Goal: Transaction & Acquisition: Purchase product/service

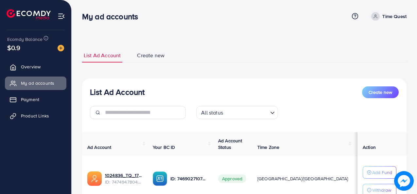
scroll to position [100, 0]
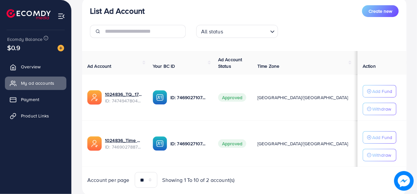
scroll to position [90, 0]
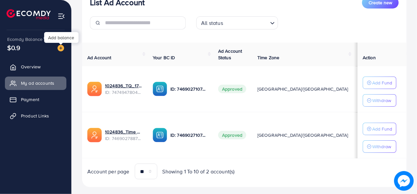
click at [61, 49] on img at bounding box center [61, 48] width 7 height 7
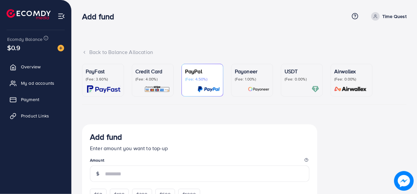
click at [299, 85] on div "USDT (Fee: 0.00%)" at bounding box center [301, 80] width 35 height 26
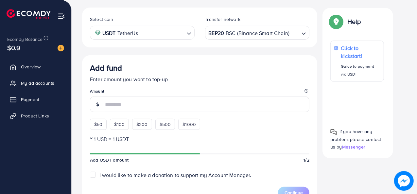
scroll to position [119, 0]
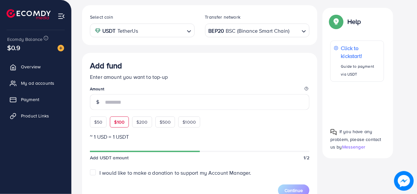
click at [117, 120] on span "$100" at bounding box center [119, 122] width 10 height 7
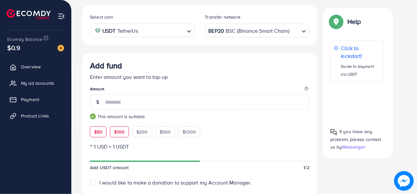
click at [104, 126] on div "$50" at bounding box center [98, 131] width 17 height 11
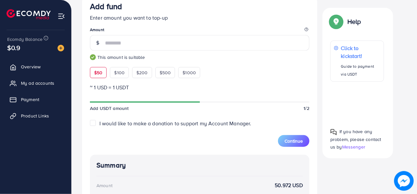
scroll to position [174, 0]
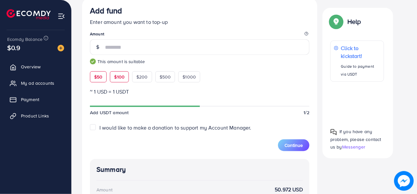
click at [122, 78] on span "$100" at bounding box center [119, 77] width 10 height 7
click at [102, 74] on span "$50" at bounding box center [98, 77] width 8 height 7
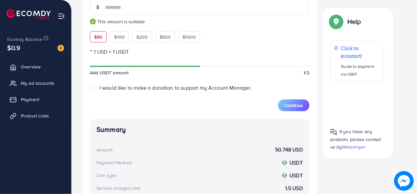
scroll to position [203, 0]
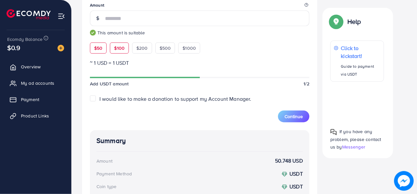
click at [120, 46] on span "$100" at bounding box center [119, 48] width 10 height 7
click at [100, 48] on span "$50" at bounding box center [98, 48] width 8 height 7
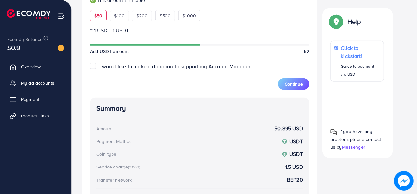
scroll to position [229, 0]
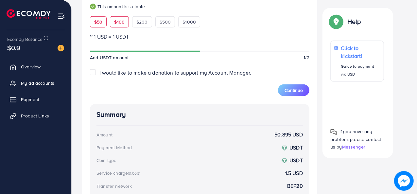
click at [127, 23] on div "$100" at bounding box center [119, 21] width 19 height 11
click at [139, 23] on span "$200" at bounding box center [141, 22] width 11 height 7
click at [101, 21] on span "$50" at bounding box center [98, 22] width 8 height 7
click at [120, 25] on div "$100" at bounding box center [119, 21] width 19 height 11
click at [103, 25] on div "$50" at bounding box center [98, 21] width 17 height 11
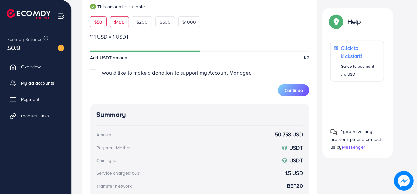
click at [116, 25] on div "$100" at bounding box center [119, 21] width 19 height 11
click at [103, 25] on div "$50" at bounding box center [98, 21] width 17 height 11
type input "**"
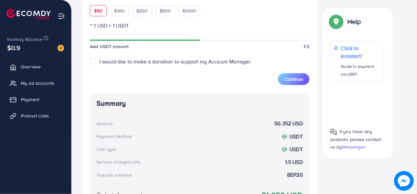
scroll to position [238, 0]
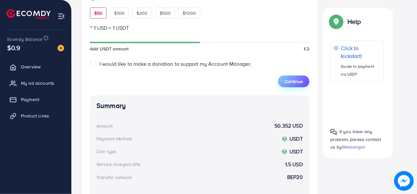
click at [296, 83] on span "Continue" at bounding box center [293, 81] width 18 height 7
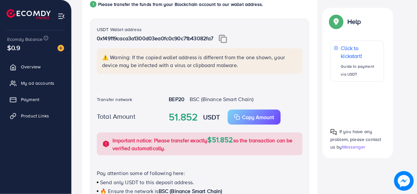
scroll to position [138, 0]
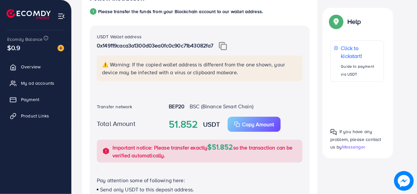
click at [222, 45] on img at bounding box center [223, 46] width 8 height 9
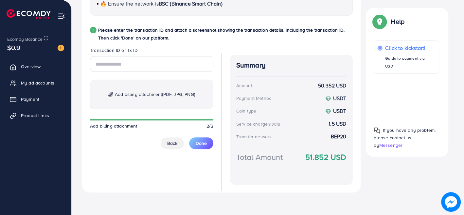
scroll to position [0, 0]
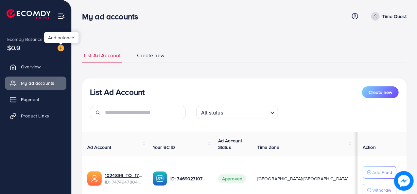
click at [61, 49] on img at bounding box center [61, 48] width 7 height 7
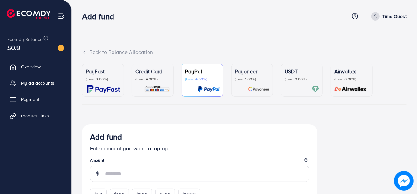
click at [297, 85] on div at bounding box center [301, 89] width 35 height 8
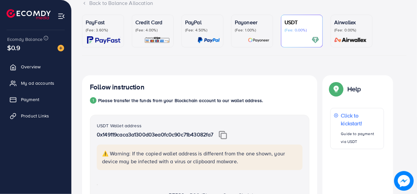
scroll to position [48, 0]
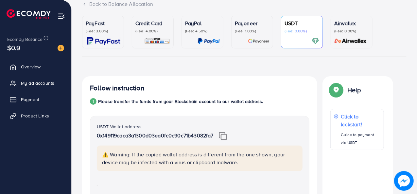
click at [254, 32] on p "(Fee: 1.00%)" at bounding box center [252, 30] width 35 height 5
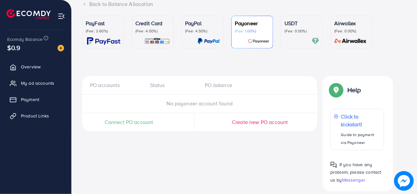
click at [315, 33] on p "(Fee: 0.00%)" at bounding box center [301, 30] width 35 height 5
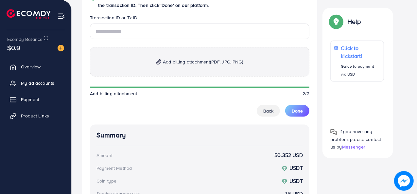
scroll to position [378, 0]
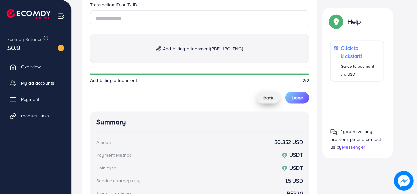
click at [267, 97] on span "Back" at bounding box center [268, 97] width 10 height 7
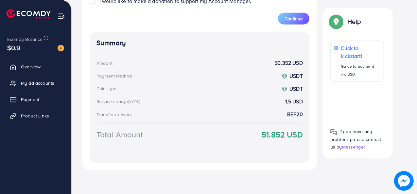
scroll to position [124, 0]
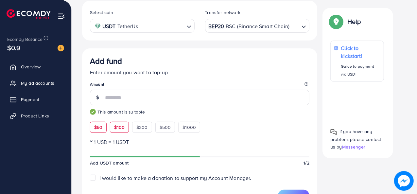
click at [122, 124] on span "$100" at bounding box center [119, 127] width 10 height 7
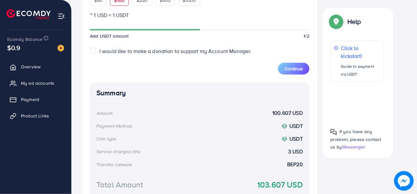
scroll to position [251, 0]
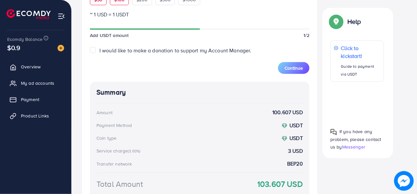
click at [100, 3] on div "$50" at bounding box center [98, -1] width 17 height 11
click at [121, 2] on div "$100" at bounding box center [119, -1] width 19 height 11
click at [100, 3] on div "$50" at bounding box center [98, -1] width 17 height 11
click at [113, 3] on div "$100" at bounding box center [119, -1] width 19 height 11
click at [99, 2] on div "$50" at bounding box center [98, -1] width 17 height 11
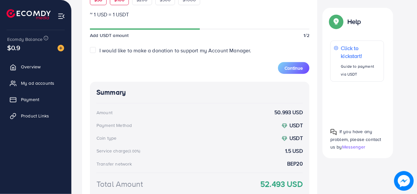
click at [113, 2] on div "$100" at bounding box center [119, -1] width 19 height 11
click at [102, 3] on div "$50" at bounding box center [98, -1] width 17 height 11
click at [114, 4] on div "$100" at bounding box center [119, -1] width 19 height 11
click at [96, 2] on span "$50" at bounding box center [98, -1] width 8 height 7
click at [116, 2] on div "$100" at bounding box center [119, -1] width 19 height 11
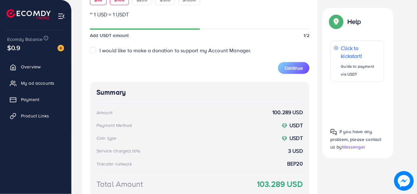
click at [97, 2] on span "$50" at bounding box center [98, -1] width 8 height 7
click at [115, 1] on span "$100" at bounding box center [119, -1] width 10 height 7
click at [101, 0] on span "$50" at bounding box center [98, -1] width 8 height 7
click at [118, 1] on span "$100" at bounding box center [119, -1] width 10 height 7
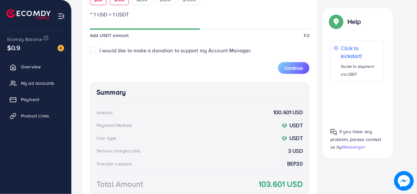
click at [105, 0] on div "$50" at bounding box center [98, -1] width 17 height 11
click at [115, 0] on span "$100" at bounding box center [119, -1] width 10 height 7
click at [105, 1] on div "$50" at bounding box center [98, -1] width 17 height 11
click at [116, 2] on span "$100" at bounding box center [119, -1] width 10 height 7
click at [103, 4] on div "$50" at bounding box center [98, -1] width 17 height 11
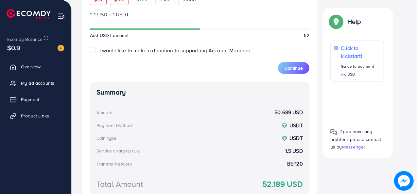
click at [112, 4] on div "$100" at bounding box center [119, -1] width 19 height 11
click at [101, 4] on div "$50" at bounding box center [98, -1] width 17 height 11
click at [115, 3] on div "$100" at bounding box center [119, -1] width 19 height 11
click at [103, 4] on form "Add fund Enter amount you want to top-up Amount *** This amount is suitable $50…" at bounding box center [199, 1] width 219 height 145
click at [99, 2] on span "$50" at bounding box center [98, -1] width 8 height 7
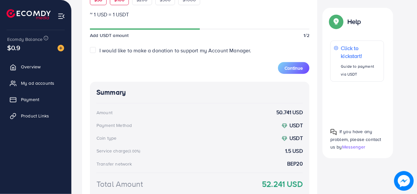
click at [114, 3] on div "$100" at bounding box center [119, -1] width 19 height 11
click at [98, 5] on form "Add fund Enter amount you want to top-up Amount *** This amount is suitable $50…" at bounding box center [199, 1] width 219 height 145
click at [95, 2] on div "$50" at bounding box center [98, -1] width 17 height 11
click at [118, 1] on span "$100" at bounding box center [119, -1] width 10 height 7
click at [98, 1] on span "$50" at bounding box center [98, -1] width 8 height 7
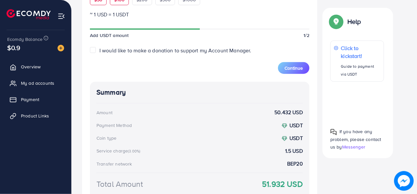
click at [114, 4] on div "$100" at bounding box center [119, -1] width 19 height 11
click at [103, 5] on form "Add fund Enter amount you want to top-up Amount *** This amount is suitable $50…" at bounding box center [199, 1] width 219 height 145
click at [100, 1] on span "$50" at bounding box center [98, -1] width 8 height 7
click at [120, 0] on span "$100" at bounding box center [119, -1] width 10 height 7
click at [97, 1] on span "$50" at bounding box center [98, -1] width 8 height 7
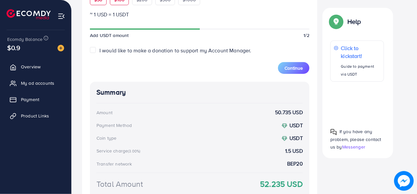
click at [115, 3] on div "$100" at bounding box center [119, -1] width 19 height 11
click at [102, 3] on div "$50" at bounding box center [98, -1] width 17 height 11
click at [113, 3] on div "$100" at bounding box center [119, -1] width 19 height 11
click at [101, 4] on div "$50" at bounding box center [98, -1] width 17 height 11
click at [118, 4] on div "$100" at bounding box center [119, -1] width 19 height 11
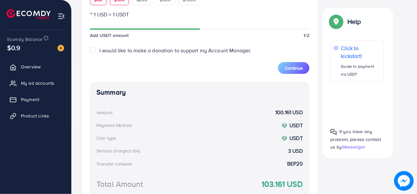
click at [103, 4] on div "$50" at bounding box center [98, -1] width 17 height 11
click at [118, 4] on div "$100" at bounding box center [119, -1] width 19 height 11
click at [101, 5] on form "Add fund Enter amount you want to top-up Amount *** This amount is suitable $50…" at bounding box center [199, 1] width 219 height 145
click at [99, 2] on div "$50" at bounding box center [98, -1] width 17 height 11
click at [111, 2] on div "$100" at bounding box center [119, -1] width 19 height 11
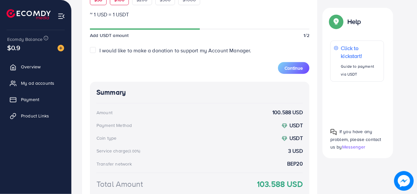
click at [95, 2] on div "$50" at bounding box center [98, -1] width 17 height 11
click at [115, 1] on span "$100" at bounding box center [119, -1] width 10 height 7
click at [96, 4] on form "Add fund Enter amount you want to top-up Amount *** This amount is suitable $50…" at bounding box center [199, 1] width 219 height 145
click at [95, 1] on span "$50" at bounding box center [98, -1] width 8 height 7
click at [113, 2] on div "$100" at bounding box center [119, -1] width 19 height 11
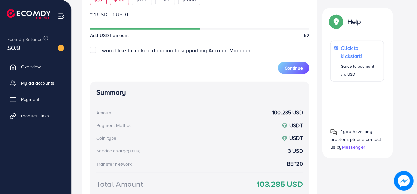
click at [97, 2] on span "$50" at bounding box center [98, -1] width 8 height 7
click at [110, 2] on div "$100" at bounding box center [119, -1] width 19 height 11
click at [100, 2] on span "$50" at bounding box center [98, -1] width 8 height 7
click at [114, 2] on div "$100" at bounding box center [119, -1] width 19 height 11
click at [104, 2] on div "$50" at bounding box center [98, -1] width 17 height 11
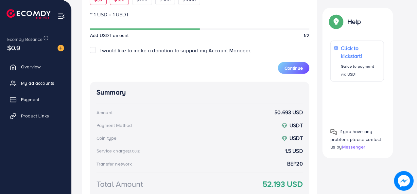
click at [121, 2] on div "$100" at bounding box center [119, -1] width 19 height 11
click at [104, 5] on form "Add fund Enter amount you want to top-up Amount *** This amount is suitable $50…" at bounding box center [199, 1] width 219 height 145
click at [98, 3] on div "$50" at bounding box center [98, -1] width 17 height 11
click at [113, 2] on div "$100" at bounding box center [119, -1] width 19 height 11
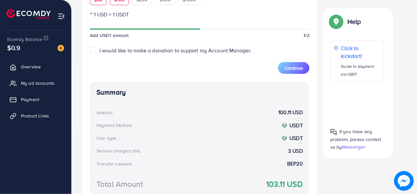
click at [102, 3] on div "$50" at bounding box center [98, -1] width 17 height 11
click at [117, 3] on div "$100" at bounding box center [119, -1] width 19 height 11
click at [99, 1] on span "$50" at bounding box center [98, -1] width 8 height 7
click at [114, 1] on span "$100" at bounding box center [119, -1] width 10 height 7
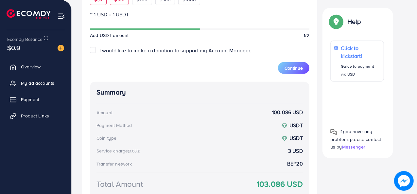
click at [103, 2] on div "$50" at bounding box center [98, -1] width 17 height 11
click at [120, 3] on div "$100" at bounding box center [119, -1] width 19 height 11
click at [103, 4] on div "$50" at bounding box center [98, -1] width 17 height 11
click at [121, 3] on div "$100" at bounding box center [119, -1] width 19 height 11
click at [103, 2] on div "$50" at bounding box center [98, -1] width 17 height 11
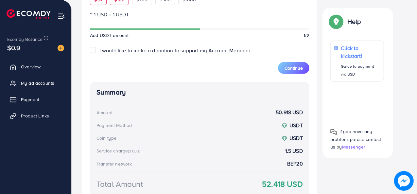
click at [119, 2] on span "$100" at bounding box center [119, -1] width 10 height 7
click at [101, 3] on div "$50" at bounding box center [98, -1] width 17 height 11
click at [116, 3] on div "$100" at bounding box center [119, -1] width 19 height 11
click at [99, 4] on form "Add fund Enter amount you want to top-up Amount *** This amount is suitable $50…" at bounding box center [199, 1] width 219 height 145
click at [97, 2] on div "$50" at bounding box center [98, -1] width 17 height 11
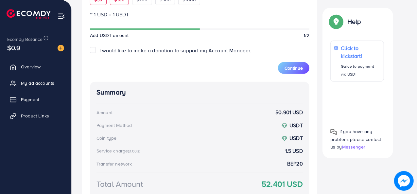
click at [118, 0] on span "$100" at bounding box center [119, -1] width 10 height 7
click at [99, 2] on span "$50" at bounding box center [98, -1] width 8 height 7
click at [115, 4] on div "$100" at bounding box center [119, -1] width 19 height 11
click at [98, 2] on div "$50" at bounding box center [98, -1] width 17 height 11
click at [122, 3] on div "$100" at bounding box center [119, -1] width 19 height 11
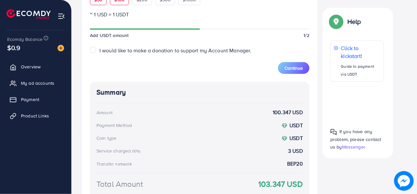
click at [101, 2] on span "$50" at bounding box center [98, -1] width 8 height 7
click at [118, 3] on div "$100" at bounding box center [119, -1] width 19 height 11
click at [100, 3] on div "$50" at bounding box center [98, -1] width 17 height 11
click at [115, 3] on div "$100" at bounding box center [119, -1] width 19 height 11
click at [99, 5] on form "Add fund Enter amount you want to top-up Amount *** This amount is suitable $50…" at bounding box center [199, 1] width 219 height 145
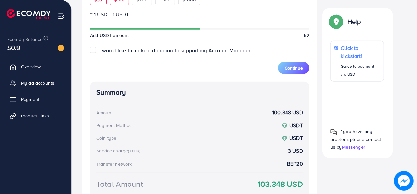
click at [98, 0] on span "$50" at bounding box center [98, -1] width 8 height 7
click at [113, 0] on div "$100" at bounding box center [119, -1] width 19 height 11
click at [100, 4] on div "$50" at bounding box center [98, -1] width 17 height 11
click at [118, 5] on form "Add fund Enter amount you want to top-up Amount ** This amount is suitable $50 …" at bounding box center [199, 1] width 219 height 145
click at [117, 3] on div "$100" at bounding box center [119, -1] width 19 height 11
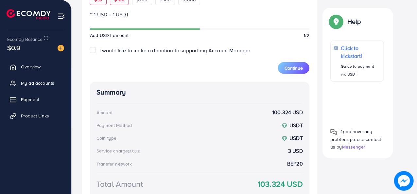
click at [100, 2] on div "$50" at bounding box center [98, -1] width 17 height 11
click at [114, 3] on div "$100" at bounding box center [119, -1] width 19 height 11
click at [98, 4] on div "$50" at bounding box center [98, -1] width 17 height 11
click at [119, 4] on form "Add fund Enter amount you want to top-up Amount ** This amount is suitable $50 …" at bounding box center [199, 1] width 219 height 145
click at [117, 2] on span "$100" at bounding box center [119, -1] width 10 height 7
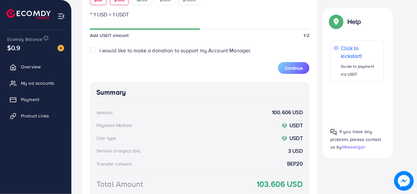
click at [102, 2] on div "$50" at bounding box center [98, -1] width 17 height 11
click at [115, 2] on div "$100" at bounding box center [119, -1] width 19 height 11
click at [100, 4] on div "$50" at bounding box center [98, -1] width 17 height 11
click at [115, 5] on form "Add fund Enter amount you want to top-up Amount ** This amount is suitable $50 …" at bounding box center [199, 1] width 219 height 145
click at [114, 1] on span "$100" at bounding box center [119, -1] width 10 height 7
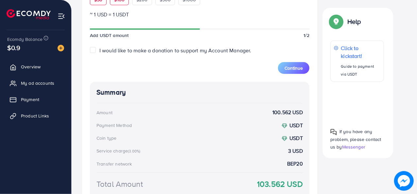
click at [99, 1] on span "$50" at bounding box center [98, -1] width 8 height 7
click at [113, 2] on div "$100" at bounding box center [119, -1] width 19 height 11
click at [99, 1] on span "$50" at bounding box center [98, -1] width 8 height 7
click at [114, 2] on div "$100" at bounding box center [119, -1] width 19 height 11
click at [100, 2] on div "$50" at bounding box center [98, -1] width 17 height 11
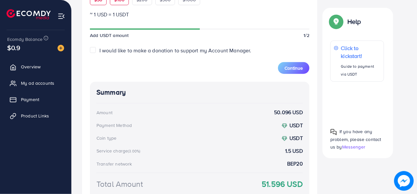
click at [116, 2] on span "$100" at bounding box center [119, -1] width 10 height 7
click at [102, 2] on span "$50" at bounding box center [98, -1] width 8 height 7
click at [118, 1] on span "$100" at bounding box center [119, -1] width 10 height 7
click at [100, 0] on span "$50" at bounding box center [98, -1] width 8 height 7
click at [112, 1] on div "$100" at bounding box center [119, -1] width 19 height 11
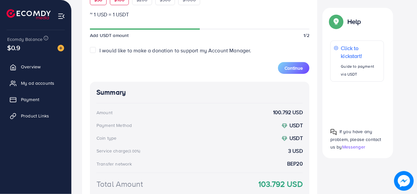
click at [101, 0] on span "$50" at bounding box center [98, -1] width 8 height 7
click at [118, 2] on span "$100" at bounding box center [119, -1] width 10 height 7
click at [102, 3] on div "$50" at bounding box center [98, -1] width 17 height 11
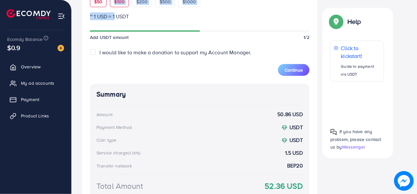
click at [113, 4] on form "Add fund Enter amount you want to top-up Amount ** This amount is suitable $50 …" at bounding box center [199, 3] width 219 height 145
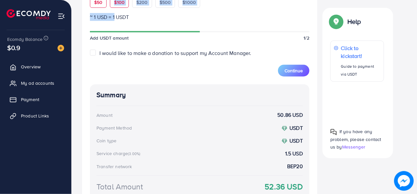
click at [113, 4] on div "$100" at bounding box center [119, 2] width 19 height 11
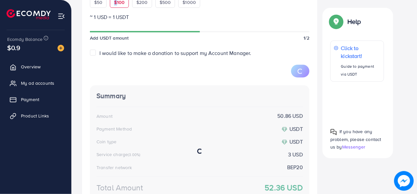
click at [113, 4] on div "$100" at bounding box center [119, 2] width 19 height 11
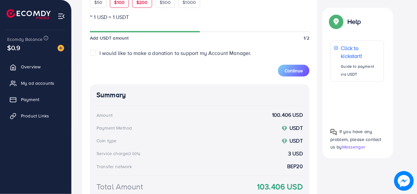
click at [136, 4] on span "$200" at bounding box center [141, 2] width 11 height 7
click at [101, 5] on div "$50" at bounding box center [98, 2] width 17 height 11
click at [121, 4] on span "$100" at bounding box center [119, 2] width 10 height 7
click at [98, 0] on span "$50" at bounding box center [98, 2] width 8 height 7
click at [116, 1] on span "$100" at bounding box center [119, 2] width 10 height 7
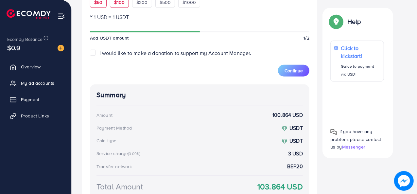
click at [98, 7] on div "$50" at bounding box center [98, 2] width 17 height 11
click at [121, 3] on span "$100" at bounding box center [119, 2] width 10 height 7
click at [105, 3] on div "$50" at bounding box center [98, 2] width 17 height 11
click at [118, 3] on span "$100" at bounding box center [119, 2] width 10 height 7
click at [99, 3] on span "$50" at bounding box center [98, 2] width 8 height 7
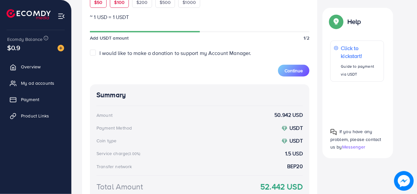
click at [119, 2] on span "$100" at bounding box center [119, 2] width 10 height 7
click at [101, 3] on span "$50" at bounding box center [98, 2] width 8 height 7
click at [116, 3] on span "$100" at bounding box center [119, 2] width 10 height 7
click at [102, 4] on span "$50" at bounding box center [98, 2] width 8 height 7
click at [116, 4] on span "$100" at bounding box center [119, 2] width 10 height 7
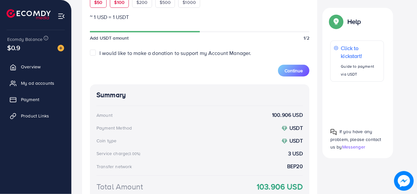
click at [101, 5] on div "$50" at bounding box center [98, 2] width 17 height 11
click at [116, 4] on span "$100" at bounding box center [119, 2] width 10 height 7
click at [100, 5] on div "$50" at bounding box center [98, 2] width 17 height 11
click at [115, 6] on div "$100" at bounding box center [119, 2] width 19 height 11
click at [95, 8] on form "Add fund Enter amount you want to top-up Amount *** This amount is suitable $50…" at bounding box center [199, 3] width 219 height 145
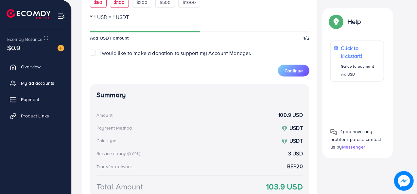
click at [95, 4] on span "$50" at bounding box center [98, 2] width 8 height 7
click at [114, 3] on span "$100" at bounding box center [119, 2] width 10 height 7
click at [101, 2] on span "$50" at bounding box center [98, 2] width 8 height 7
click at [119, 2] on span "$100" at bounding box center [119, 2] width 10 height 7
click at [99, 2] on span "$50" at bounding box center [98, 2] width 8 height 7
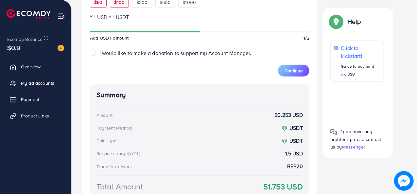
click at [112, 2] on div "$100" at bounding box center [119, 2] width 19 height 11
click at [99, 3] on span "$50" at bounding box center [98, 2] width 8 height 7
click at [113, 4] on div "$100" at bounding box center [119, 2] width 19 height 11
click at [99, 5] on div "$50" at bounding box center [98, 2] width 17 height 11
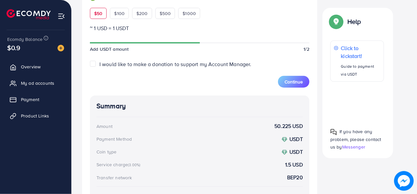
scroll to position [222, 0]
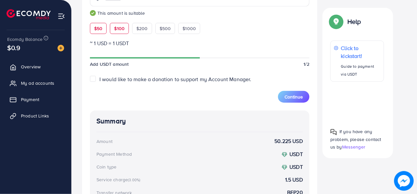
click at [124, 30] on span "$100" at bounding box center [119, 28] width 10 height 7
click at [101, 32] on div "$50" at bounding box center [98, 28] width 17 height 11
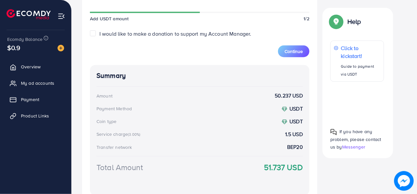
scroll to position [210, 0]
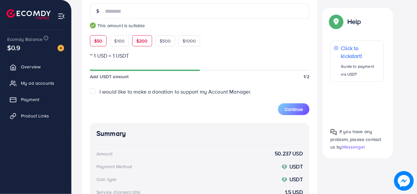
click at [146, 45] on div "$200" at bounding box center [142, 40] width 20 height 11
click at [103, 40] on div "$50" at bounding box center [98, 40] width 17 height 11
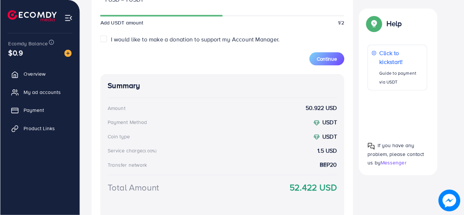
scroll to position [147, 0]
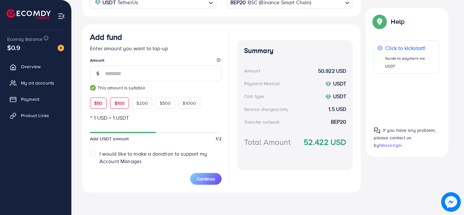
click at [119, 102] on span "$100" at bounding box center [119, 103] width 10 height 7
click at [100, 104] on span "$50" at bounding box center [98, 103] width 8 height 7
click at [117, 105] on span "$100" at bounding box center [119, 103] width 10 height 7
click at [99, 105] on span "$50" at bounding box center [98, 103] width 8 height 7
click at [112, 106] on div "$100" at bounding box center [119, 103] width 19 height 11
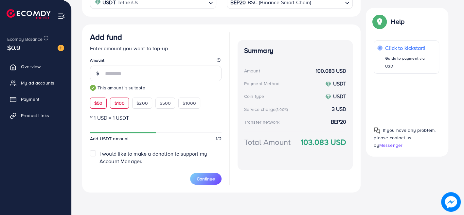
click at [97, 104] on span "$50" at bounding box center [98, 103] width 8 height 7
click at [113, 105] on div "$100" at bounding box center [119, 103] width 19 height 11
click at [93, 106] on div "$50" at bounding box center [98, 103] width 17 height 11
click at [113, 107] on div "$100" at bounding box center [119, 103] width 19 height 11
click at [94, 108] on div "$50" at bounding box center [98, 103] width 17 height 11
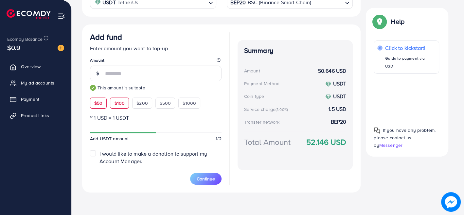
click at [115, 107] on div "$100" at bounding box center [119, 103] width 19 height 11
click at [96, 103] on span "$50" at bounding box center [98, 103] width 8 height 7
click at [115, 102] on span "$100" at bounding box center [119, 103] width 10 height 7
click at [95, 103] on span "$50" at bounding box center [98, 103] width 8 height 7
click at [124, 100] on div "$100" at bounding box center [119, 103] width 19 height 11
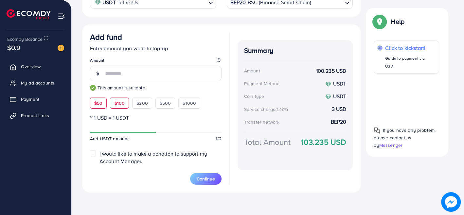
click at [95, 102] on span "$50" at bounding box center [98, 103] width 8 height 7
click at [112, 102] on div "$100" at bounding box center [119, 103] width 19 height 11
click at [98, 103] on span "$50" at bounding box center [98, 103] width 8 height 7
click at [120, 103] on span "$100" at bounding box center [119, 103] width 10 height 7
click at [97, 103] on span "$50" at bounding box center [98, 103] width 8 height 7
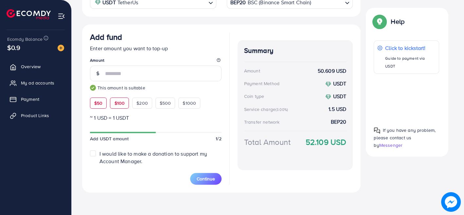
click at [117, 103] on span "$100" at bounding box center [119, 103] width 10 height 7
click at [100, 104] on span "$50" at bounding box center [98, 103] width 8 height 7
click at [116, 105] on span "$100" at bounding box center [119, 103] width 10 height 7
click at [101, 105] on span "$50" at bounding box center [98, 103] width 8 height 7
click at [121, 104] on span "$100" at bounding box center [119, 103] width 10 height 7
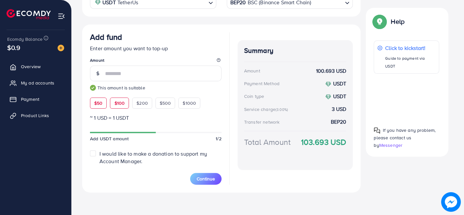
click at [97, 104] on span "$50" at bounding box center [98, 103] width 8 height 7
click at [124, 102] on span "$100" at bounding box center [119, 103] width 10 height 7
click at [102, 103] on span "$50" at bounding box center [98, 103] width 8 height 7
click at [124, 102] on div "$100" at bounding box center [119, 103] width 19 height 11
click at [99, 102] on span "$50" at bounding box center [98, 103] width 8 height 7
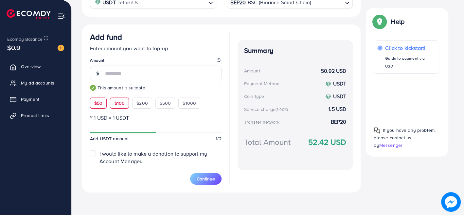
click at [114, 104] on span "$100" at bounding box center [119, 103] width 10 height 7
click at [94, 104] on div "$50" at bounding box center [98, 103] width 17 height 11
click at [114, 104] on span "$100" at bounding box center [119, 103] width 10 height 7
click at [95, 104] on span "$50" at bounding box center [98, 103] width 8 height 7
click at [121, 104] on span "$100" at bounding box center [119, 103] width 10 height 7
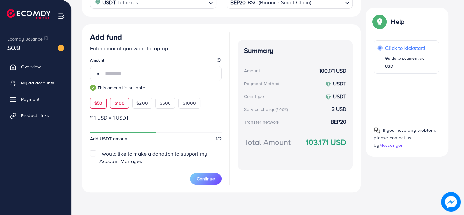
click at [103, 104] on div "$50" at bounding box center [98, 103] width 17 height 11
click at [121, 104] on span "$100" at bounding box center [119, 103] width 10 height 7
click at [99, 102] on span "$50" at bounding box center [98, 103] width 8 height 7
click at [119, 103] on span "$100" at bounding box center [119, 103] width 10 height 7
click at [101, 101] on span "$50" at bounding box center [98, 103] width 8 height 7
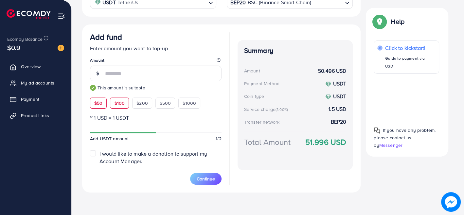
click at [120, 101] on span "$100" at bounding box center [119, 103] width 10 height 7
click at [104, 103] on div "$50" at bounding box center [98, 103] width 17 height 11
click at [124, 103] on div "$100" at bounding box center [119, 103] width 19 height 11
click at [98, 102] on span "$50" at bounding box center [98, 103] width 8 height 7
click at [113, 102] on div "$100" at bounding box center [119, 103] width 19 height 11
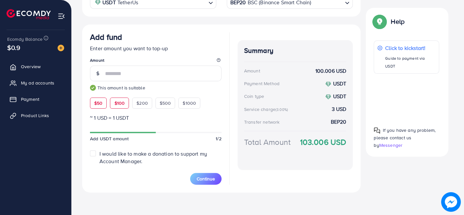
click at [91, 106] on div "$50" at bounding box center [98, 103] width 17 height 11
click at [116, 104] on span "$100" at bounding box center [119, 103] width 10 height 7
click at [97, 100] on span "$50" at bounding box center [98, 103] width 8 height 7
click at [118, 100] on span "$100" at bounding box center [119, 103] width 10 height 7
click at [101, 100] on span "$50" at bounding box center [98, 103] width 8 height 7
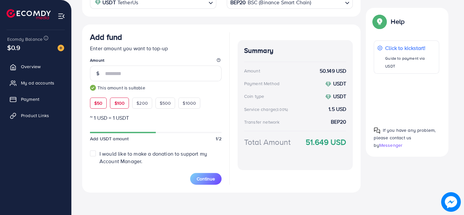
click at [119, 102] on span "$100" at bounding box center [119, 103] width 10 height 7
click at [100, 102] on span "$50" at bounding box center [98, 103] width 8 height 7
click at [126, 101] on div "$100" at bounding box center [119, 103] width 19 height 11
click at [97, 106] on div "$50" at bounding box center [98, 103] width 17 height 11
click at [124, 106] on div "$100" at bounding box center [119, 103] width 19 height 11
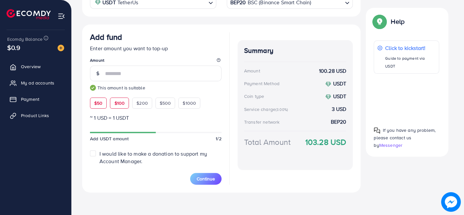
click at [103, 106] on div "$50" at bounding box center [98, 103] width 17 height 11
click at [123, 104] on span "$100" at bounding box center [119, 103] width 10 height 7
click at [102, 106] on div "$50" at bounding box center [98, 103] width 17 height 11
click at [120, 103] on span "$100" at bounding box center [119, 103] width 10 height 7
click at [101, 103] on span "$50" at bounding box center [98, 103] width 8 height 7
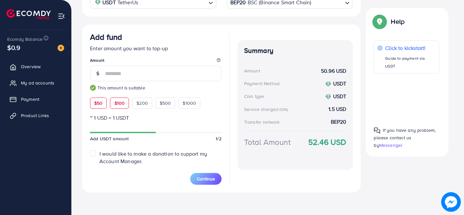
click at [111, 103] on div "$100" at bounding box center [119, 103] width 19 height 11
click at [96, 103] on span "$50" at bounding box center [98, 103] width 8 height 7
drag, startPoint x: 109, startPoint y: 103, endPoint x: 113, endPoint y: 103, distance: 3.9
click at [113, 103] on div "$50 $100 $200 $500 $1000" at bounding box center [155, 101] width 131 height 14
click at [113, 103] on div "$100" at bounding box center [119, 103] width 19 height 11
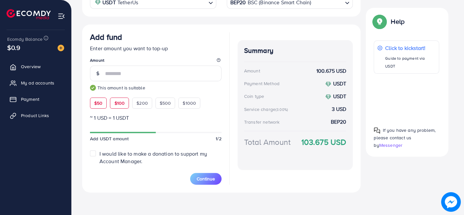
click at [99, 102] on span "$50" at bounding box center [98, 103] width 8 height 7
click at [113, 104] on div "$100" at bounding box center [119, 103] width 19 height 11
click at [96, 103] on span "$50" at bounding box center [98, 103] width 8 height 7
click at [117, 103] on span "$100" at bounding box center [119, 103] width 10 height 7
click at [100, 103] on span "$50" at bounding box center [98, 103] width 8 height 7
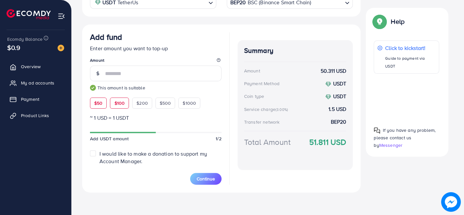
click at [117, 102] on span "$100" at bounding box center [119, 103] width 10 height 7
click at [104, 100] on div "$50" at bounding box center [98, 103] width 17 height 11
click at [118, 100] on span "$100" at bounding box center [119, 103] width 10 height 7
click at [94, 103] on span "$50" at bounding box center [98, 103] width 8 height 7
click at [110, 103] on div "$100" at bounding box center [119, 103] width 19 height 11
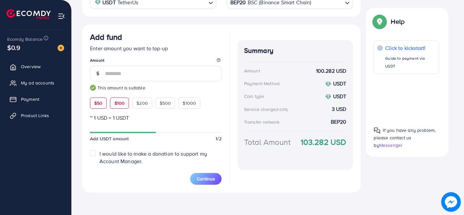
click at [94, 102] on span "$50" at bounding box center [98, 103] width 8 height 7
click at [121, 100] on span "$100" at bounding box center [119, 103] width 10 height 7
click at [101, 104] on span "$50" at bounding box center [98, 103] width 8 height 7
click at [115, 104] on span "$100" at bounding box center [119, 103] width 10 height 7
click at [96, 105] on span "$50" at bounding box center [98, 103] width 8 height 7
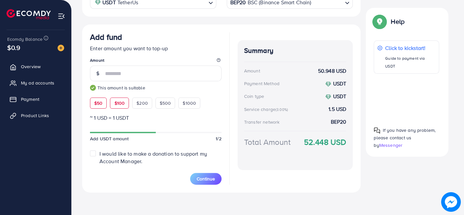
click at [114, 104] on span "$100" at bounding box center [119, 103] width 10 height 7
click at [97, 103] on span "$50" at bounding box center [98, 103] width 8 height 7
click at [121, 101] on span "$100" at bounding box center [119, 103] width 10 height 7
click at [101, 102] on span "$50" at bounding box center [98, 103] width 8 height 7
click at [120, 101] on span "$100" at bounding box center [119, 103] width 10 height 7
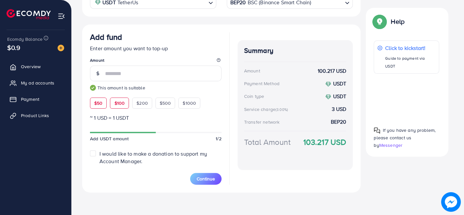
click at [106, 102] on div "$50" at bounding box center [98, 103] width 17 height 11
click at [123, 102] on span "$100" at bounding box center [119, 103] width 10 height 7
click at [105, 103] on div "$50" at bounding box center [98, 103] width 17 height 11
click at [118, 102] on span "$100" at bounding box center [119, 103] width 10 height 7
click at [101, 100] on span "$50" at bounding box center [98, 103] width 8 height 7
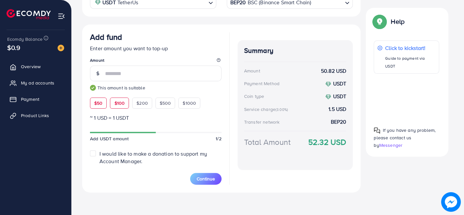
click at [118, 102] on span "$100" at bounding box center [119, 103] width 10 height 7
click at [98, 104] on span "$50" at bounding box center [98, 103] width 8 height 7
click at [120, 102] on span "$100" at bounding box center [119, 103] width 10 height 7
click at [96, 102] on span "$50" at bounding box center [98, 103] width 8 height 7
click at [113, 102] on div "$100" at bounding box center [119, 103] width 19 height 11
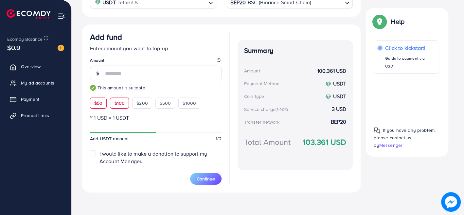
click at [94, 102] on span "$50" at bounding box center [98, 103] width 8 height 7
click at [116, 102] on span "$100" at bounding box center [119, 103] width 10 height 7
click at [92, 104] on div "$50" at bounding box center [98, 103] width 17 height 11
click at [112, 105] on div "$100" at bounding box center [119, 103] width 19 height 11
click at [98, 101] on span "$50" at bounding box center [98, 103] width 8 height 7
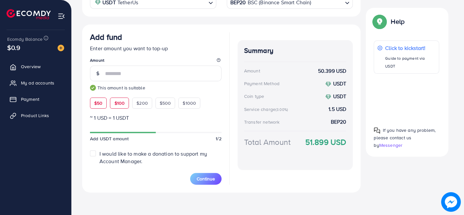
click at [114, 101] on span "$100" at bounding box center [119, 103] width 10 height 7
click at [100, 100] on span "$50" at bounding box center [98, 103] width 8 height 7
click at [116, 100] on span "$100" at bounding box center [119, 103] width 10 height 7
click at [105, 100] on div "$50" at bounding box center [98, 103] width 17 height 11
click at [126, 102] on div "$100" at bounding box center [119, 103] width 19 height 11
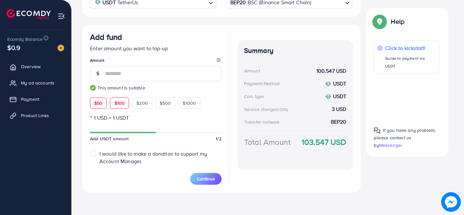
click at [103, 103] on div "$50" at bounding box center [98, 103] width 17 height 11
click at [113, 105] on div "$100" at bounding box center [119, 103] width 19 height 11
click at [90, 107] on div "Add fund Enter amount you want to top-up Amount *** This amount is suitable $50…" at bounding box center [221, 109] width 278 height 168
click at [95, 104] on span "$50" at bounding box center [98, 103] width 8 height 7
click at [114, 102] on span "$100" at bounding box center [119, 103] width 10 height 7
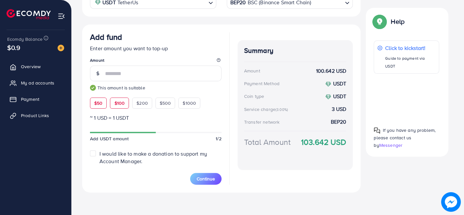
click at [102, 101] on span "$50" at bounding box center [98, 103] width 8 height 7
click at [120, 101] on span "$100" at bounding box center [119, 103] width 10 height 7
click at [102, 102] on span "$50" at bounding box center [98, 103] width 8 height 7
click at [118, 102] on span "$100" at bounding box center [119, 103] width 10 height 7
click at [97, 106] on div "$50" at bounding box center [98, 103] width 17 height 11
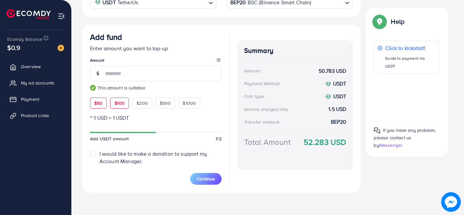
click at [111, 105] on div "$100" at bounding box center [119, 103] width 19 height 11
click at [97, 105] on span "$50" at bounding box center [98, 103] width 8 height 7
click at [116, 105] on span "$100" at bounding box center [119, 103] width 10 height 7
click at [97, 105] on span "$50" at bounding box center [98, 103] width 8 height 7
click at [114, 104] on span "$100" at bounding box center [119, 103] width 10 height 7
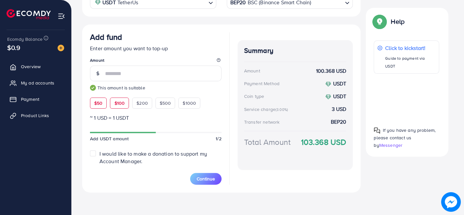
click at [100, 103] on span "$50" at bounding box center [98, 103] width 8 height 7
click at [117, 102] on span "$100" at bounding box center [119, 103] width 10 height 7
click at [98, 104] on span "$50" at bounding box center [98, 103] width 8 height 7
click at [117, 104] on span "$100" at bounding box center [119, 103] width 10 height 7
click at [99, 104] on span "$50" at bounding box center [98, 103] width 8 height 7
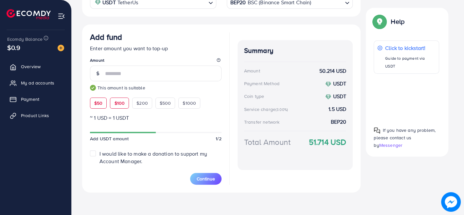
click at [115, 104] on span "$100" at bounding box center [119, 103] width 10 height 7
click at [98, 105] on span "$50" at bounding box center [98, 103] width 8 height 7
click at [107, 105] on div "$50 $100 $200 $500 $1000" at bounding box center [155, 101] width 131 height 14
click at [115, 104] on span "$100" at bounding box center [119, 103] width 10 height 7
click at [98, 105] on span "$50" at bounding box center [98, 103] width 8 height 7
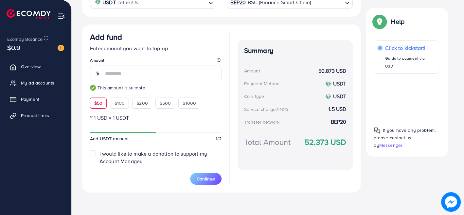
click at [98, 105] on span "$50" at bounding box center [98, 103] width 8 height 7
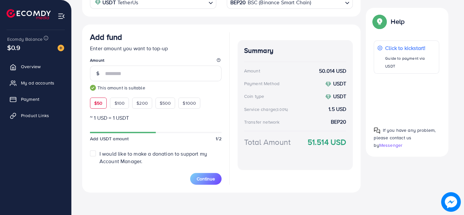
click at [98, 105] on span "$50" at bounding box center [98, 103] width 8 height 7
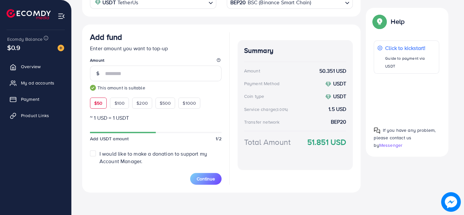
click at [98, 105] on span "$50" at bounding box center [98, 103] width 8 height 7
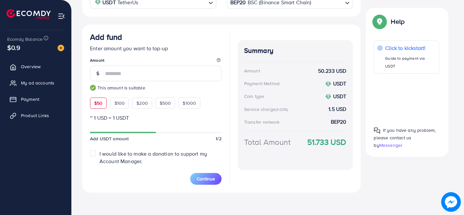
click at [98, 105] on span "$50" at bounding box center [98, 103] width 8 height 7
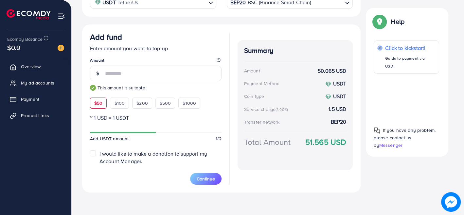
click at [98, 105] on span "$50" at bounding box center [98, 103] width 8 height 7
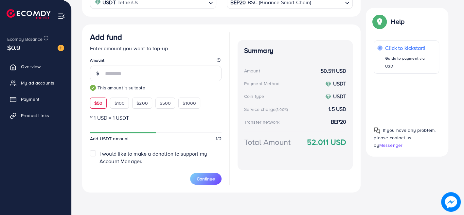
click at [98, 105] on span "$50" at bounding box center [98, 103] width 8 height 7
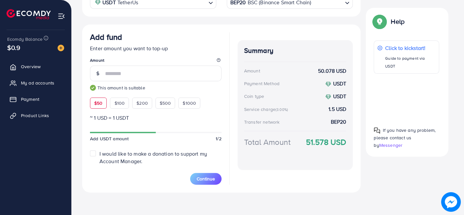
click at [98, 105] on span "$50" at bounding box center [98, 103] width 8 height 7
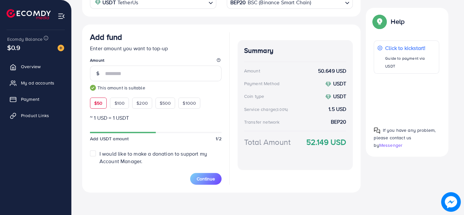
click at [98, 105] on span "$50" at bounding box center [98, 103] width 8 height 7
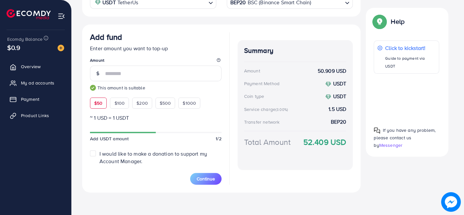
click at [98, 105] on span "$50" at bounding box center [98, 103] width 8 height 7
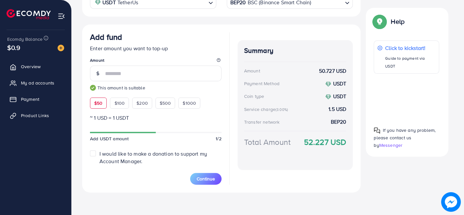
click at [98, 105] on span "$50" at bounding box center [98, 103] width 8 height 7
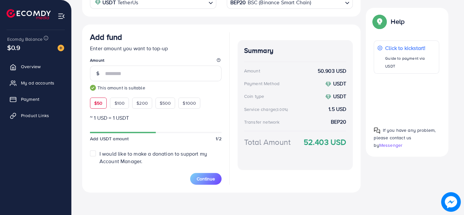
click at [98, 105] on span "$50" at bounding box center [98, 103] width 8 height 7
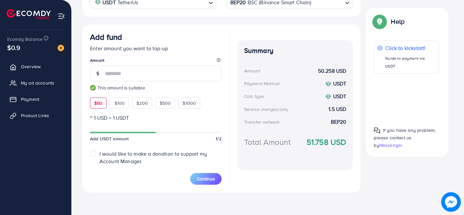
click at [98, 105] on span "$50" at bounding box center [98, 103] width 8 height 7
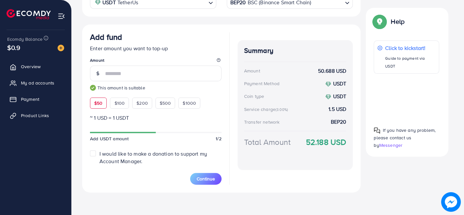
click at [98, 105] on span "$50" at bounding box center [98, 103] width 8 height 7
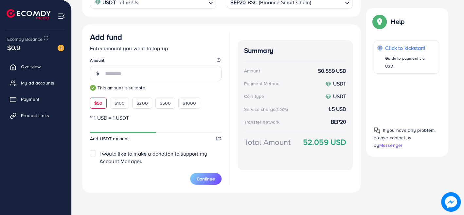
click at [98, 105] on span "$50" at bounding box center [98, 103] width 8 height 7
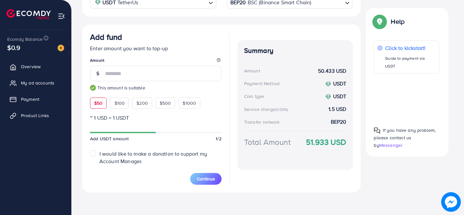
click at [98, 105] on span "$50" at bounding box center [98, 103] width 8 height 7
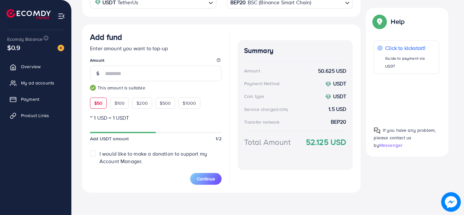
click at [98, 105] on span "$50" at bounding box center [98, 103] width 8 height 7
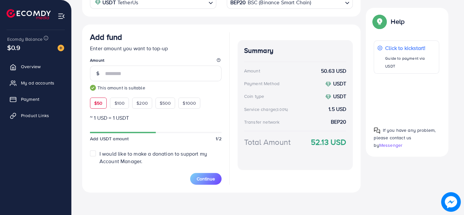
click at [98, 105] on span "$50" at bounding box center [98, 103] width 8 height 7
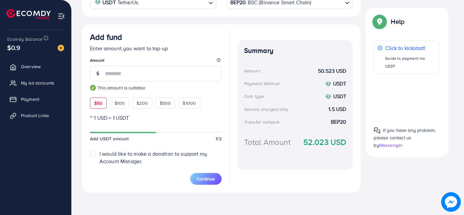
click at [98, 105] on span "$50" at bounding box center [98, 103] width 8 height 7
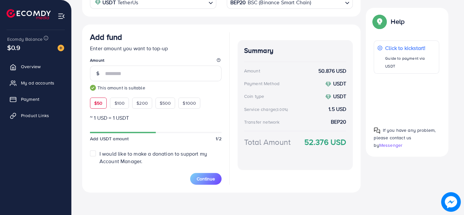
click at [98, 105] on span "$50" at bounding box center [98, 103] width 8 height 7
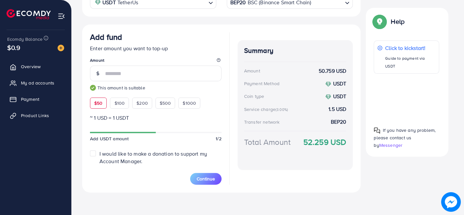
click at [98, 105] on span "$50" at bounding box center [98, 103] width 8 height 7
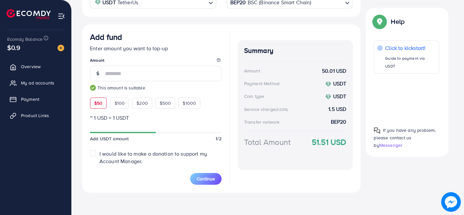
click at [98, 105] on span "$50" at bounding box center [98, 103] width 8 height 7
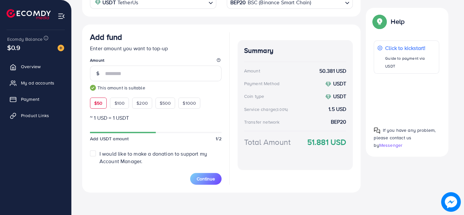
click at [98, 105] on span "$50" at bounding box center [98, 103] width 8 height 7
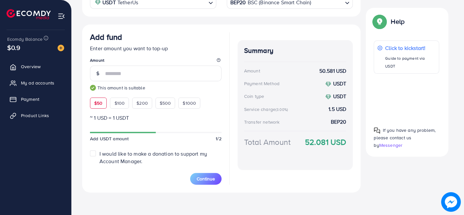
click at [98, 105] on span "$50" at bounding box center [98, 103] width 8 height 7
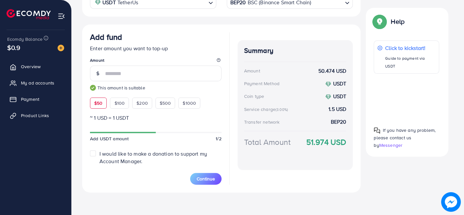
click at [98, 105] on span "$50" at bounding box center [98, 103] width 8 height 7
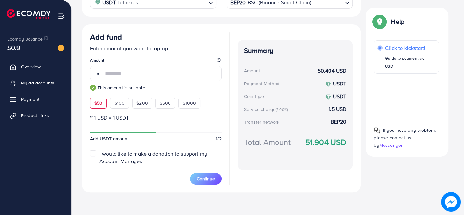
click at [98, 105] on span "$50" at bounding box center [98, 103] width 8 height 7
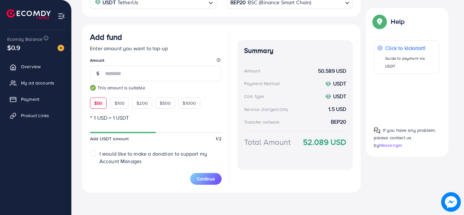
click at [98, 105] on span "$50" at bounding box center [98, 103] width 8 height 7
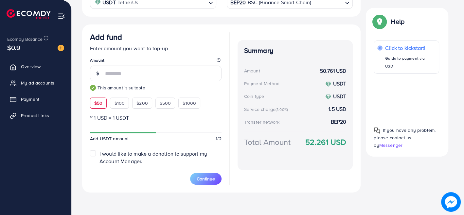
click at [98, 105] on span "$50" at bounding box center [98, 103] width 8 height 7
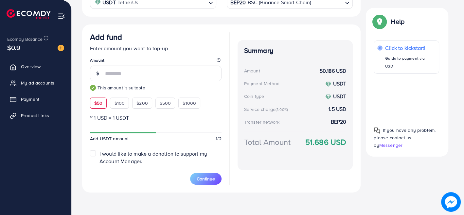
click at [98, 105] on span "$50" at bounding box center [98, 103] width 8 height 7
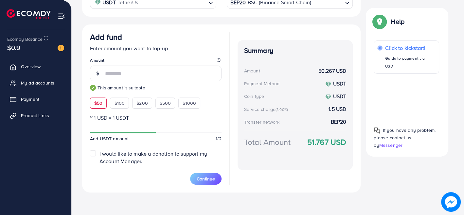
click at [98, 105] on span "$50" at bounding box center [98, 103] width 8 height 7
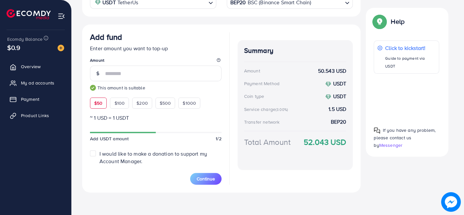
click at [98, 105] on span "$50" at bounding box center [98, 103] width 8 height 7
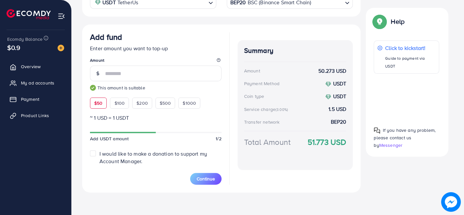
click at [98, 105] on span "$50" at bounding box center [98, 103] width 8 height 7
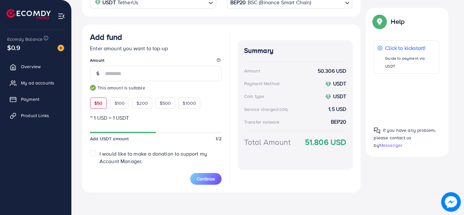
click at [98, 105] on span "$50" at bounding box center [98, 103] width 8 height 7
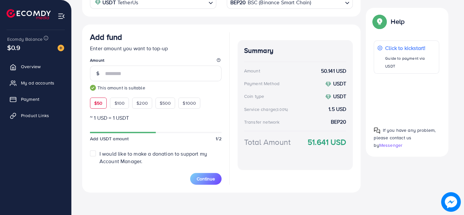
click at [98, 105] on span "$50" at bounding box center [98, 103] width 8 height 7
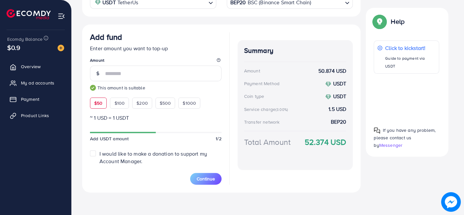
click at [98, 105] on span "$50" at bounding box center [98, 103] width 8 height 7
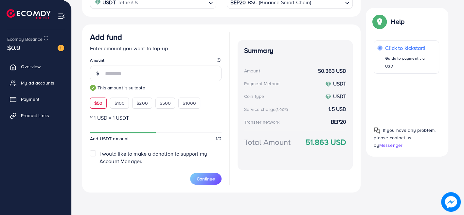
click at [98, 105] on span "$50" at bounding box center [98, 103] width 8 height 7
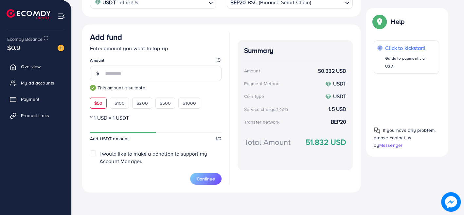
click at [98, 105] on span "$50" at bounding box center [98, 103] width 8 height 7
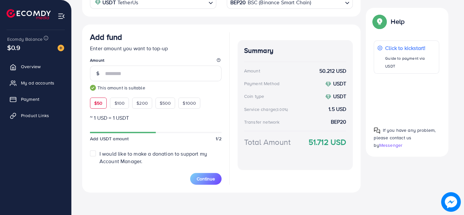
click at [98, 105] on span "$50" at bounding box center [98, 103] width 8 height 7
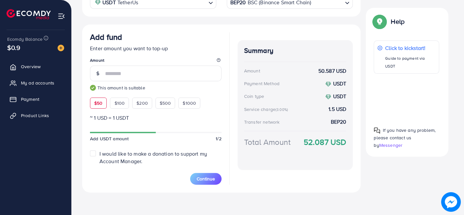
click at [98, 105] on span "$50" at bounding box center [98, 103] width 8 height 7
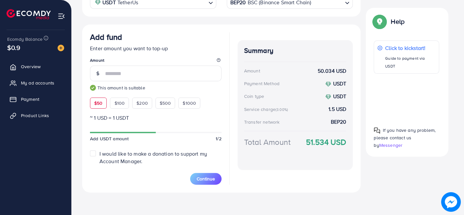
click at [98, 105] on span "$50" at bounding box center [98, 103] width 8 height 7
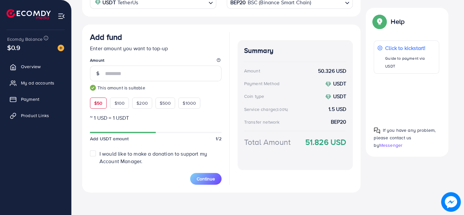
click at [98, 105] on span "$50" at bounding box center [98, 103] width 8 height 7
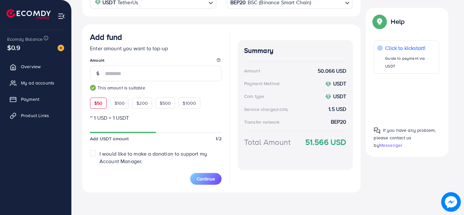
click at [98, 105] on span "$50" at bounding box center [98, 103] width 8 height 7
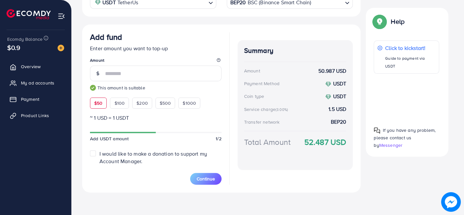
click at [98, 105] on span "$50" at bounding box center [98, 103] width 8 height 7
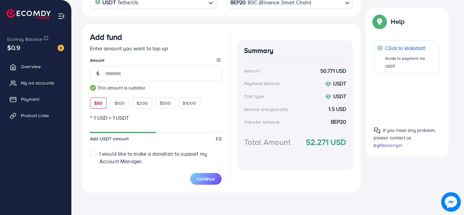
click at [98, 105] on span "$50" at bounding box center [98, 103] width 8 height 7
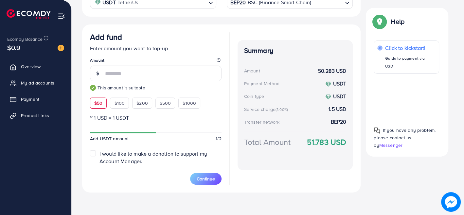
click at [98, 105] on span "$50" at bounding box center [98, 103] width 8 height 7
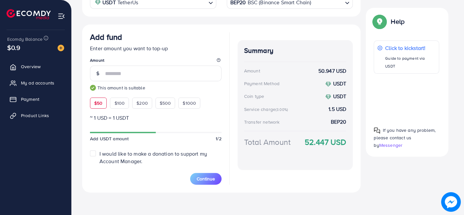
click at [98, 105] on span "$50" at bounding box center [98, 103] width 8 height 7
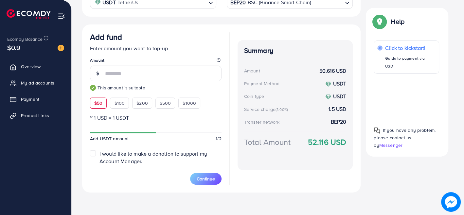
click at [98, 105] on span "$50" at bounding box center [98, 103] width 8 height 7
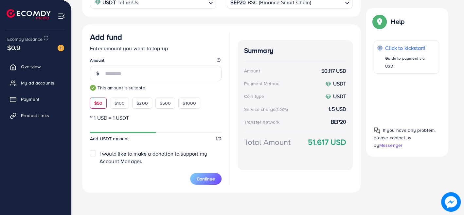
click at [98, 105] on span "$50" at bounding box center [98, 103] width 8 height 7
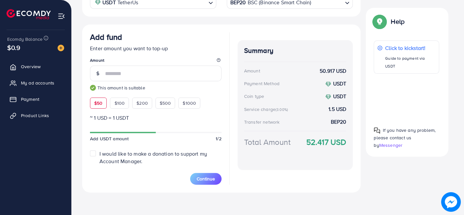
click at [98, 105] on span "$50" at bounding box center [98, 103] width 8 height 7
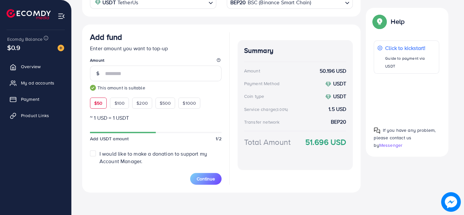
click at [98, 105] on span "$50" at bounding box center [98, 103] width 8 height 7
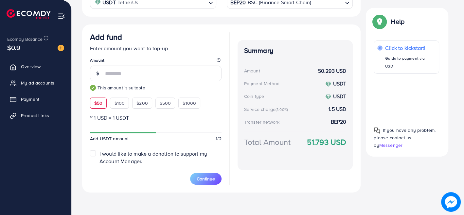
click at [98, 105] on span "$50" at bounding box center [98, 103] width 8 height 7
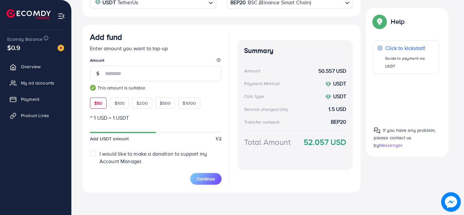
click at [98, 105] on span "$50" at bounding box center [98, 103] width 8 height 7
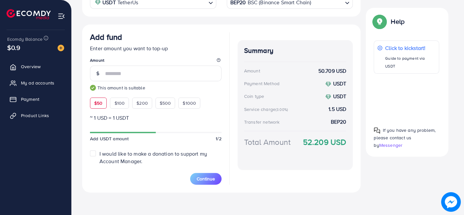
click at [98, 105] on span "$50" at bounding box center [98, 103] width 8 height 7
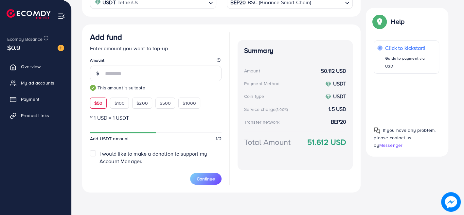
click at [98, 105] on span "$50" at bounding box center [98, 103] width 8 height 7
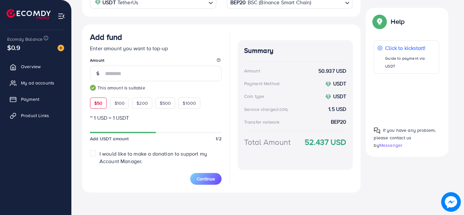
click at [98, 105] on span "$50" at bounding box center [98, 103] width 8 height 7
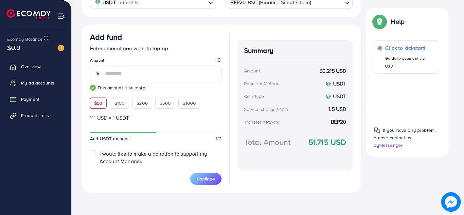
click at [98, 105] on span "$50" at bounding box center [98, 103] width 8 height 7
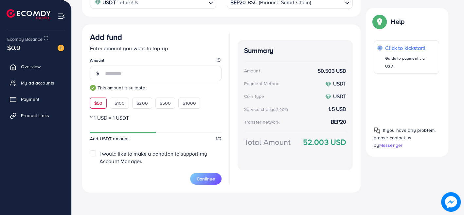
click at [98, 105] on span "$50" at bounding box center [98, 103] width 8 height 7
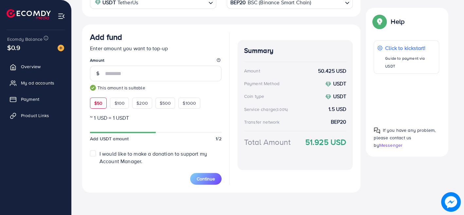
click at [98, 105] on span "$50" at bounding box center [98, 103] width 8 height 7
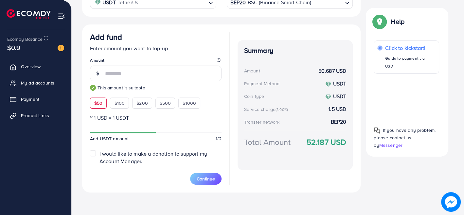
click at [98, 105] on span "$50" at bounding box center [98, 103] width 8 height 7
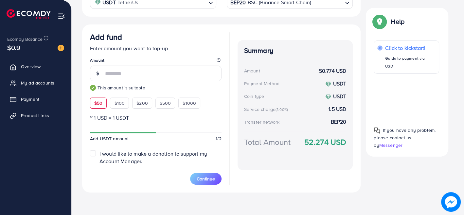
click at [98, 105] on span "$50" at bounding box center [98, 103] width 8 height 7
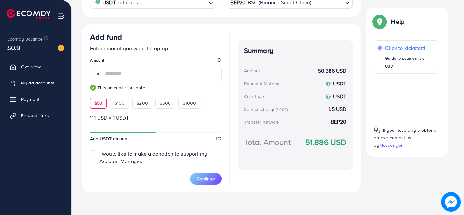
click at [98, 105] on span "$50" at bounding box center [98, 103] width 8 height 7
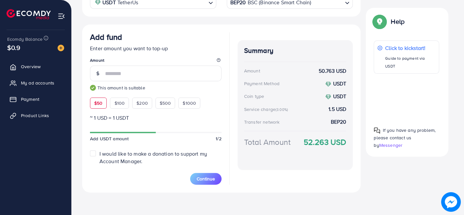
click at [98, 105] on span "$50" at bounding box center [98, 103] width 8 height 7
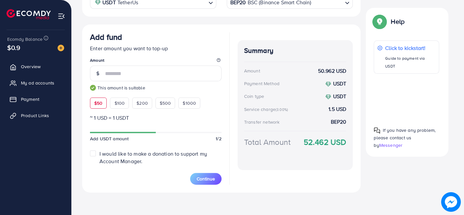
click at [98, 105] on span "$50" at bounding box center [98, 103] width 8 height 7
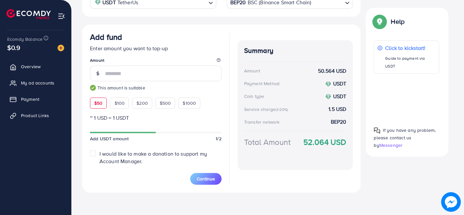
click at [98, 105] on span "$50" at bounding box center [98, 103] width 8 height 7
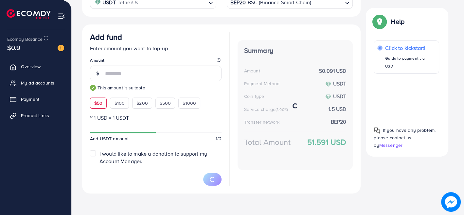
click at [98, 105] on span "$50" at bounding box center [98, 103] width 8 height 7
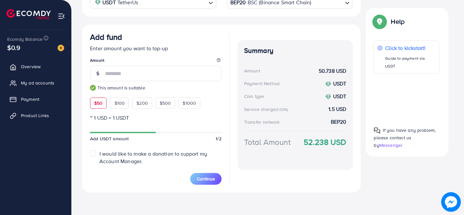
click at [98, 105] on span "$50" at bounding box center [98, 103] width 8 height 7
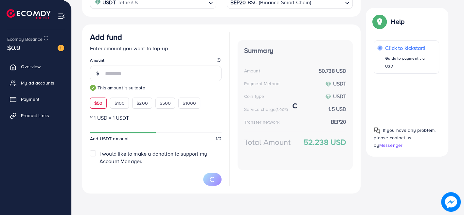
click at [98, 105] on span "$50" at bounding box center [98, 103] width 8 height 7
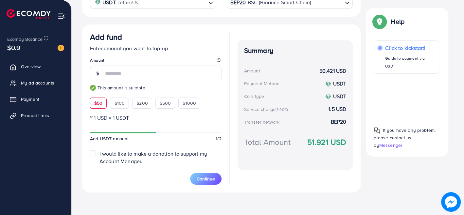
click at [98, 105] on span "$50" at bounding box center [98, 103] width 8 height 7
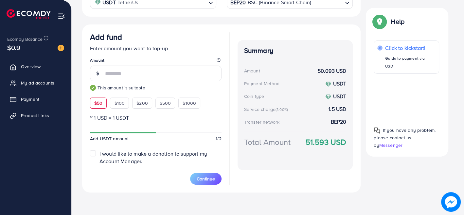
click at [98, 105] on span "$50" at bounding box center [98, 103] width 8 height 7
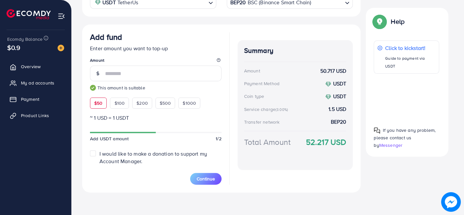
click at [98, 105] on span "$50" at bounding box center [98, 103] width 8 height 7
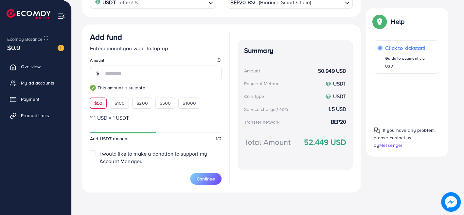
click at [98, 105] on span "$50" at bounding box center [98, 103] width 8 height 7
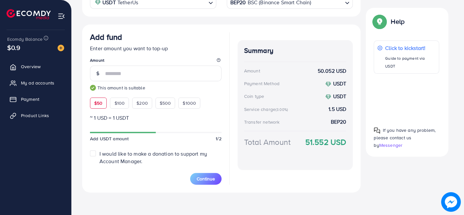
click at [98, 105] on span "$50" at bounding box center [98, 103] width 8 height 7
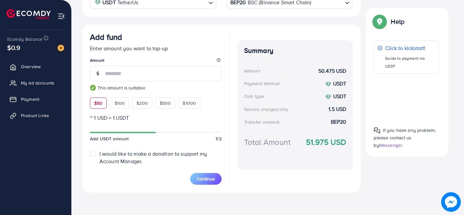
click at [98, 105] on span "$50" at bounding box center [98, 103] width 8 height 7
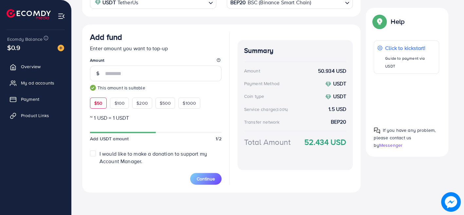
click at [98, 105] on span "$50" at bounding box center [98, 103] width 8 height 7
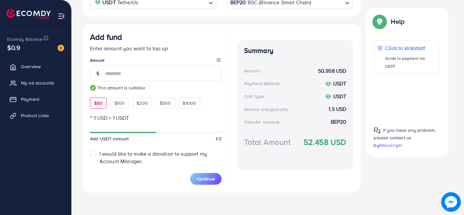
click at [98, 105] on span "$50" at bounding box center [98, 103] width 8 height 7
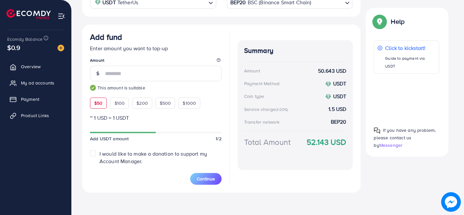
click at [98, 105] on span "$50" at bounding box center [98, 103] width 8 height 7
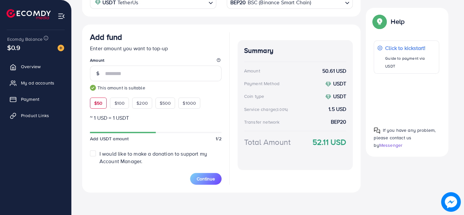
click at [98, 105] on span "$50" at bounding box center [98, 103] width 8 height 7
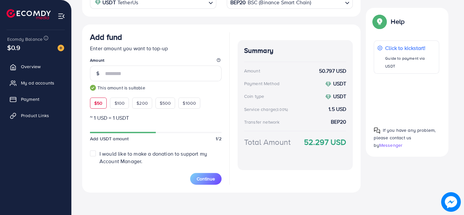
click at [98, 105] on span "$50" at bounding box center [98, 103] width 8 height 7
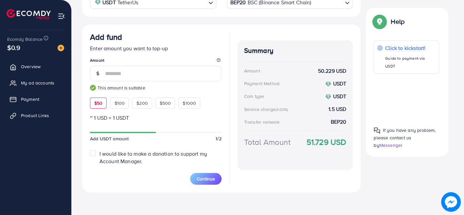
click at [98, 105] on span "$50" at bounding box center [98, 103] width 8 height 7
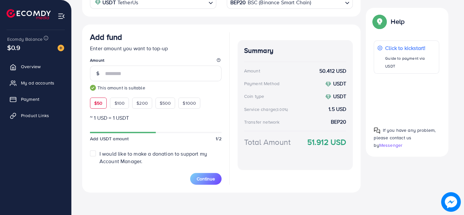
click at [98, 105] on span "$50" at bounding box center [98, 103] width 8 height 7
click at [97, 105] on span "$50" at bounding box center [98, 103] width 8 height 7
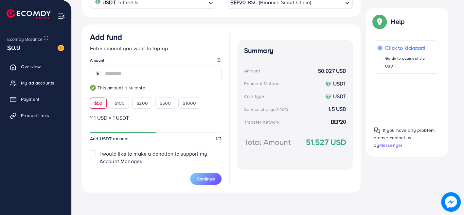
click at [97, 105] on span "$50" at bounding box center [98, 103] width 8 height 7
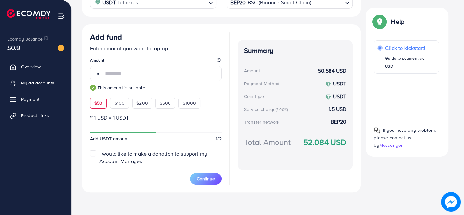
click at [97, 105] on span "$50" at bounding box center [98, 103] width 8 height 7
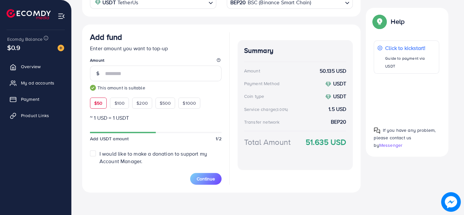
click at [97, 105] on span "$50" at bounding box center [98, 103] width 8 height 7
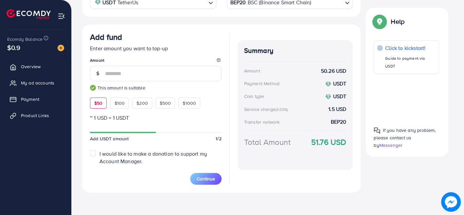
click at [97, 105] on span "$50" at bounding box center [98, 103] width 8 height 7
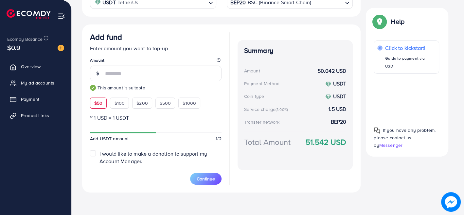
click at [97, 105] on span "$50" at bounding box center [98, 103] width 8 height 7
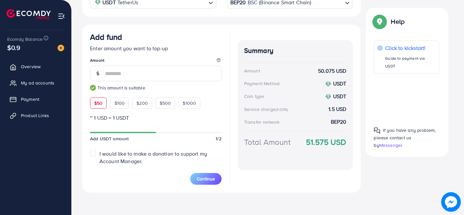
click at [97, 105] on span "$50" at bounding box center [98, 103] width 8 height 7
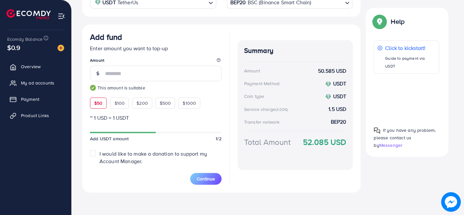
click at [97, 105] on span "$50" at bounding box center [98, 103] width 8 height 7
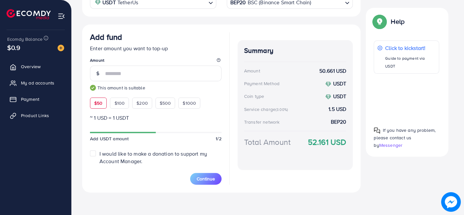
click at [97, 105] on span "$50" at bounding box center [98, 103] width 8 height 7
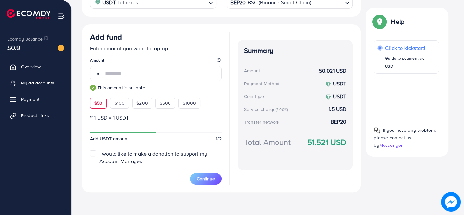
click at [97, 105] on span "$50" at bounding box center [98, 103] width 8 height 7
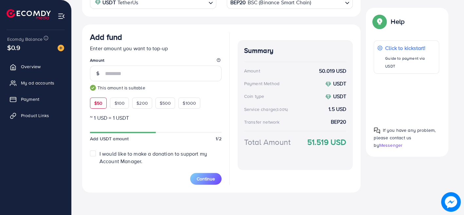
click at [97, 105] on span "$50" at bounding box center [98, 103] width 8 height 7
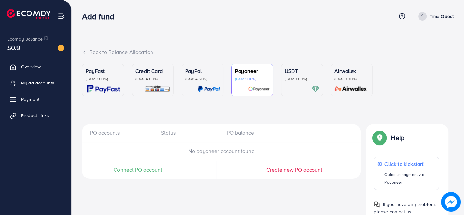
scroll to position [26, 0]
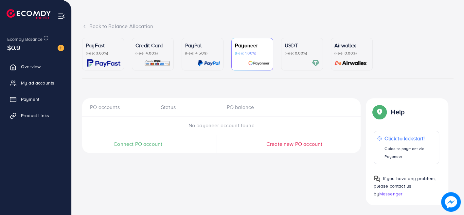
click at [301, 53] on p "(Fee: 0.00%)" at bounding box center [301, 53] width 35 height 5
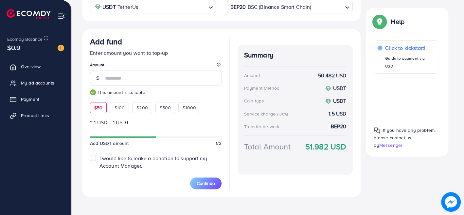
scroll to position [147, 0]
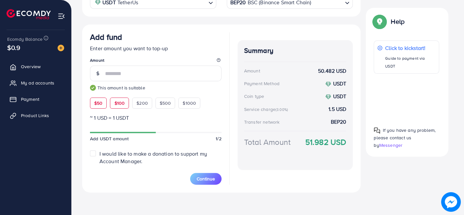
click at [123, 103] on span "$100" at bounding box center [119, 103] width 10 height 7
click at [99, 104] on span "$50" at bounding box center [98, 103] width 8 height 7
type input "**"
click at [99, 104] on span "$50" at bounding box center [98, 103] width 8 height 7
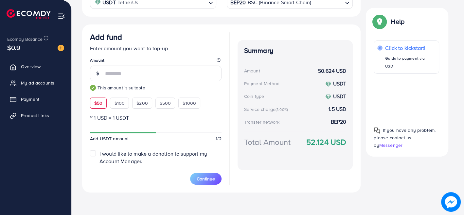
click at [99, 104] on span "$50" at bounding box center [98, 103] width 8 height 7
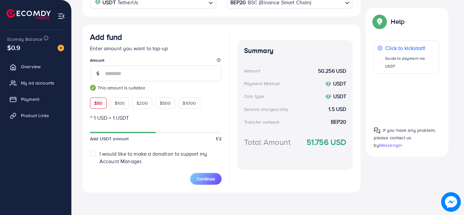
click at [99, 104] on span "$50" at bounding box center [98, 103] width 8 height 7
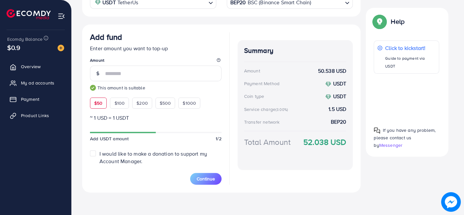
click at [99, 104] on span "$50" at bounding box center [98, 103] width 8 height 7
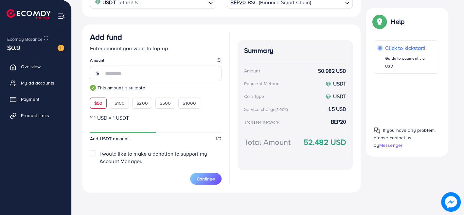
click at [99, 104] on span "$50" at bounding box center [98, 103] width 8 height 7
drag, startPoint x: 99, startPoint y: 104, endPoint x: 388, endPoint y: 189, distance: 301.9
click at [387, 192] on div "Select coin USDT TetherUs Loading... Transfer network BEP20 BSC (Binance Smart …" at bounding box center [267, 87] width 371 height 221
click at [100, 102] on span "$50" at bounding box center [98, 103] width 8 height 7
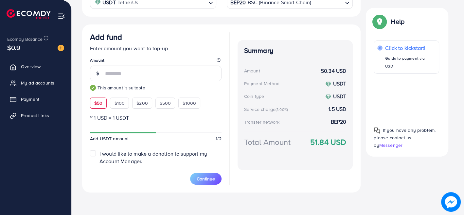
click at [100, 102] on span "$50" at bounding box center [98, 103] width 8 height 7
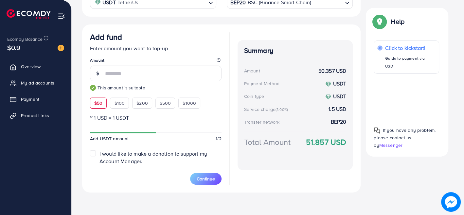
click at [100, 102] on span "$50" at bounding box center [98, 103] width 8 height 7
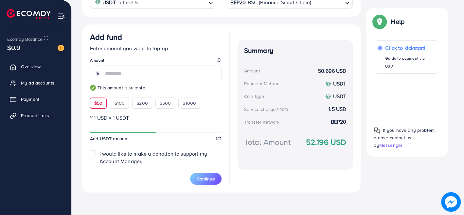
click
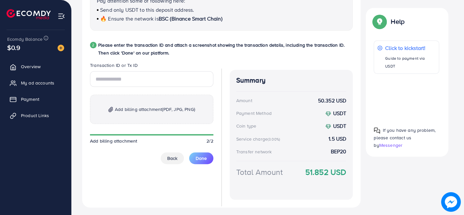
scroll to position [333, 0]
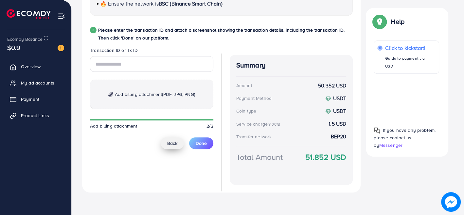
click at [167, 143] on span "Back" at bounding box center [172, 143] width 10 height 7
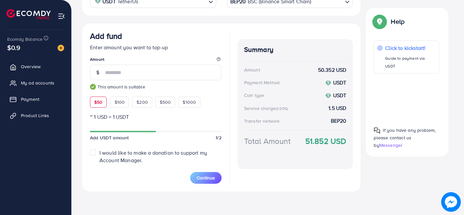
scroll to position [147, 0]
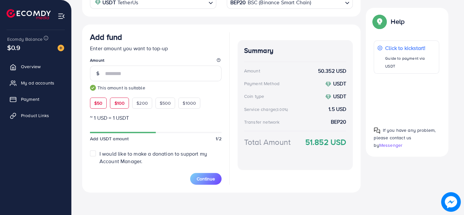
click at [114, 104] on span "$100" at bounding box center [119, 103] width 10 height 7
click at [92, 105] on div "$50" at bounding box center [98, 103] width 17 height 11
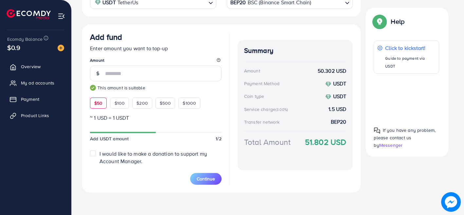
click at [92, 105] on div "$50" at bounding box center [98, 103] width 17 height 11
click at [94, 105] on span "$50" at bounding box center [98, 103] width 8 height 7
click at [137, 107] on div "$200" at bounding box center [142, 103] width 20 height 11
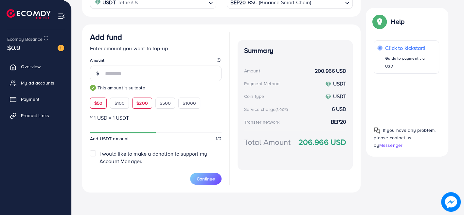
click at [94, 102] on span "$50" at bounding box center [98, 103] width 8 height 7
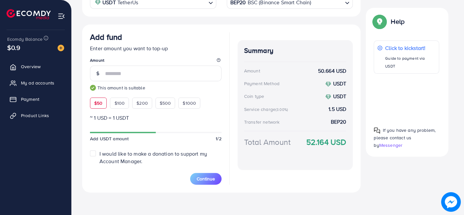
click at [94, 103] on span "$50" at bounding box center [98, 103] width 8 height 7
click at [160, 102] on span "$500" at bounding box center [165, 103] width 11 height 7
click at [102, 100] on div "$50" at bounding box center [98, 103] width 17 height 11
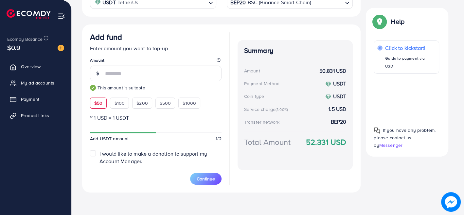
click at [102, 100] on span "$50" at bounding box center [98, 103] width 8 height 7
click at [146, 104] on span "$200" at bounding box center [141, 103] width 11 height 7
click at [94, 104] on span "$50" at bounding box center [98, 103] width 8 height 7
type input "**"
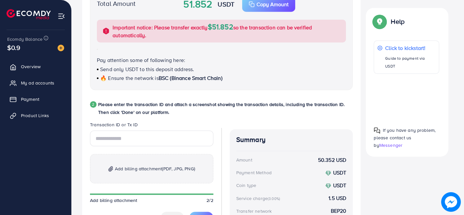
scroll to position [296, 0]
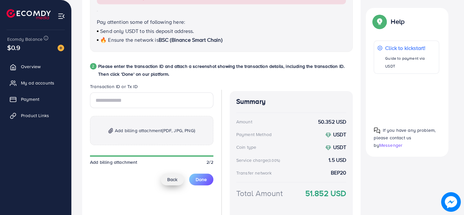
click at [177, 181] on button "Back" at bounding box center [172, 180] width 23 height 12
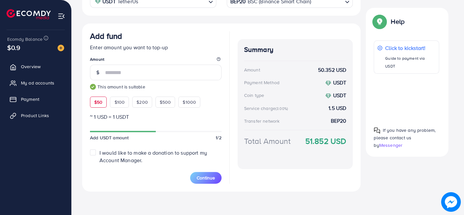
scroll to position [147, 0]
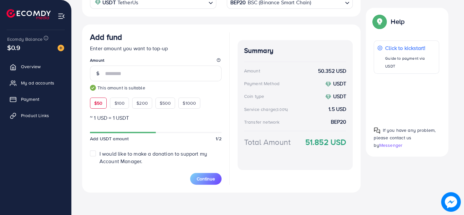
drag, startPoint x: 306, startPoint y: 141, endPoint x: 359, endPoint y: 143, distance: 53.4
click at [359, 143] on div "Add fund Enter amount you want to top-up Amount ** This amount is suitable $50 …" at bounding box center [221, 109] width 278 height 168
click at [391, 212] on div "Back to Balance Allocation PayFast (Fee: 3.60%) Credit Card (Fee: 4.00%) PayPal…" at bounding box center [268, 35] width 392 height 364
click at [121, 100] on span "$100" at bounding box center [119, 103] width 10 height 7
click at [100, 102] on span "$50" at bounding box center [98, 103] width 8 height 7
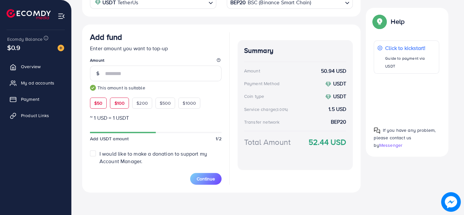
click at [125, 103] on div "$100" at bounding box center [119, 103] width 19 height 11
click at [101, 100] on span "$50" at bounding box center [98, 103] width 8 height 7
click at [103, 104] on div "$50" at bounding box center [98, 103] width 17 height 11
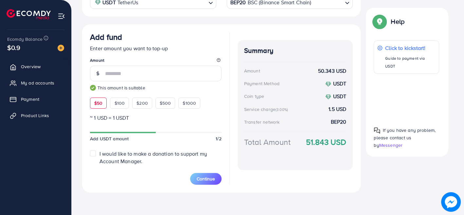
click at [103, 105] on div "$50" at bounding box center [98, 103] width 17 height 11
click at [160, 102] on span "$500" at bounding box center [165, 103] width 11 height 7
click at [96, 104] on span "$50" at bounding box center [98, 103] width 8 height 7
type input "**"
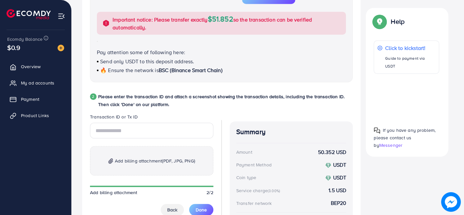
scroll to position [290, 0]
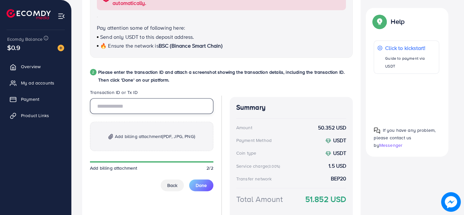
click at [109, 104] on input "text" at bounding box center [151, 106] width 123 height 16
paste input "**********"
type input "**********"
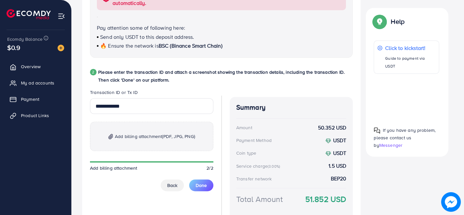
click at [170, 138] on span "(PDF, JPG, PNG)" at bounding box center [178, 136] width 33 height 7
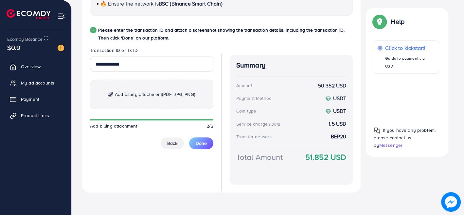
scroll to position [333, 0]
click at [202, 144] on span "Done" at bounding box center [201, 143] width 11 height 7
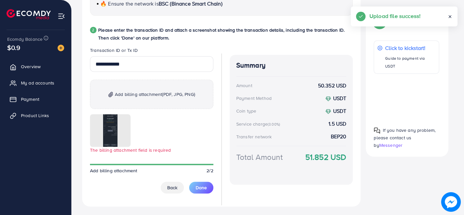
click at [154, 86] on p "Add billing attachment (PDF, JPG, PNG)" at bounding box center [151, 94] width 123 height 29
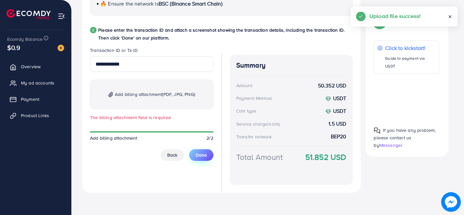
click at [200, 152] on span "Done" at bounding box center [201, 155] width 11 height 7
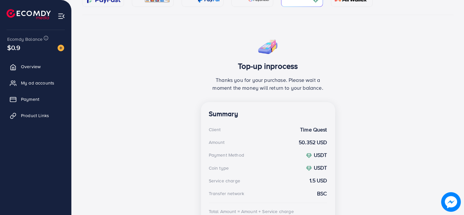
scroll to position [140, 0]
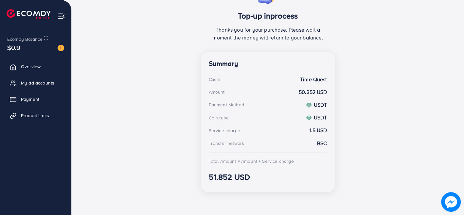
click at [88, 69] on div "Top-up inprocess Thanks you for your purchase. Please wait a moment the money w…" at bounding box center [267, 91] width 371 height 214
click at [44, 80] on span "My ad accounts" at bounding box center [39, 83] width 33 height 7
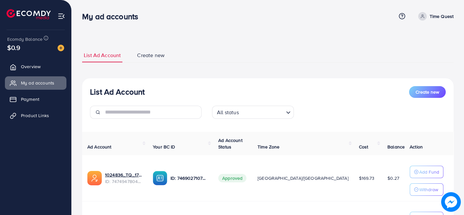
scroll to position [78, 0]
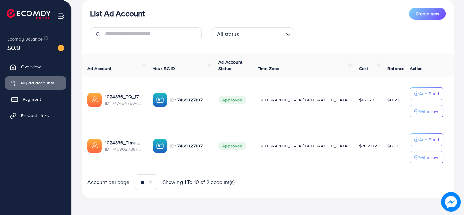
click at [38, 102] on span "Payment" at bounding box center [32, 99] width 18 height 7
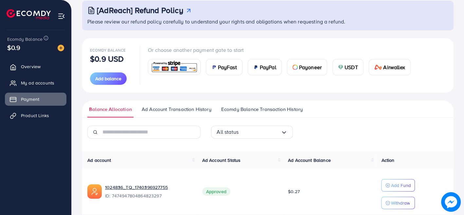
scroll to position [112, 0]
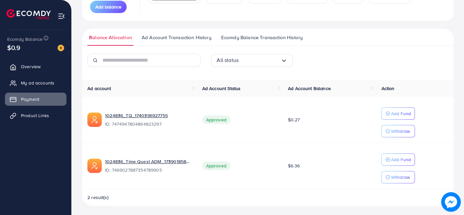
click at [198, 36] on span "Ad Account Transaction History" at bounding box center [177, 37] width 70 height 7
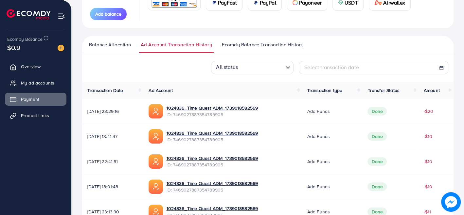
scroll to position [101, 0]
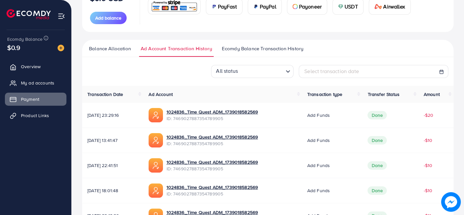
click at [257, 48] on span "Ecomdy Balance Transaction History" at bounding box center [262, 48] width 81 height 7
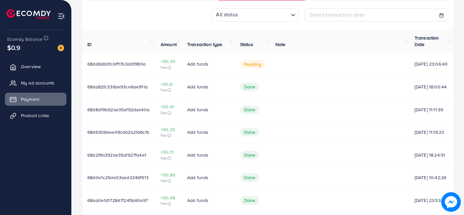
scroll to position [144, 0]
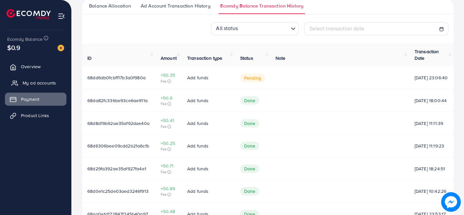
click at [41, 83] on span "My ad accounts" at bounding box center [39, 83] width 33 height 7
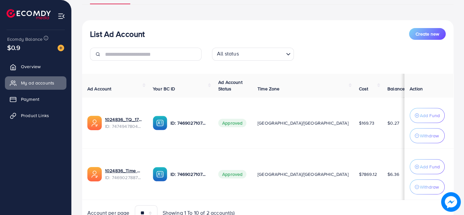
scroll to position [92, 0]
